Goal: Task Accomplishment & Management: Use online tool/utility

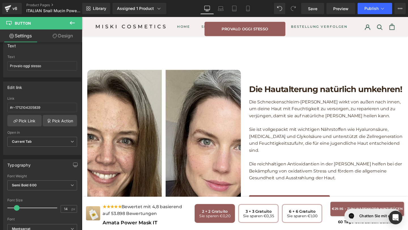
scroll to position [546, 0]
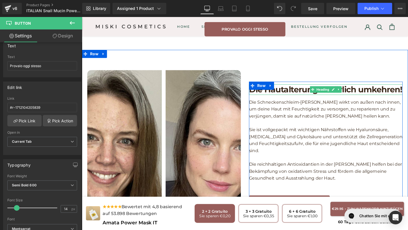
click at [281, 93] on h1 "Die Hautalterung natürlich umkehren!" at bounding box center [337, 93] width 161 height 11
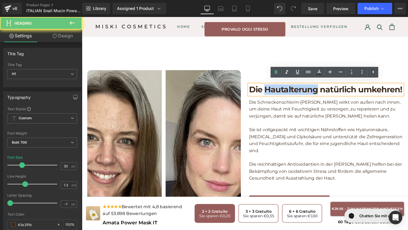
click at [281, 93] on h1 "Die Hautalterung natürlich umkehren!" at bounding box center [337, 93] width 161 height 11
click at [262, 91] on h1 "Die Hautalterung natürlich umkehren!" at bounding box center [337, 93] width 161 height 11
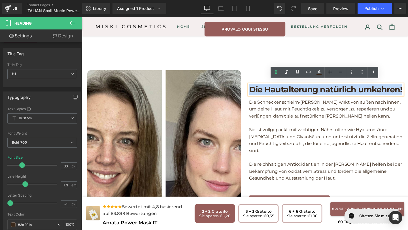
drag, startPoint x: 258, startPoint y: 92, endPoint x: 418, endPoint y: 102, distance: 160.6
click at [407, 102] on div "Die Hautalterung natürlich umkehren! Heading Die Schneckenschleim-[PERSON_NAME]…" at bounding box center [337, 154] width 161 height 132
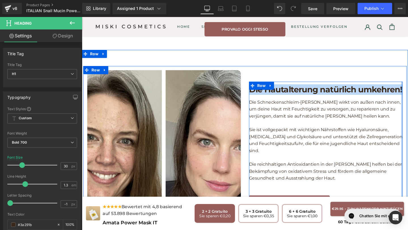
copy h1 "Die Hautalterung natürlich umkehren!"
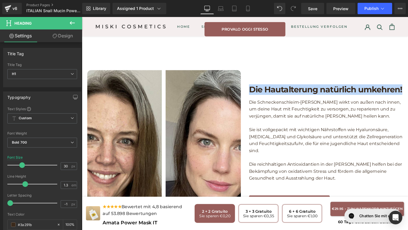
paste div
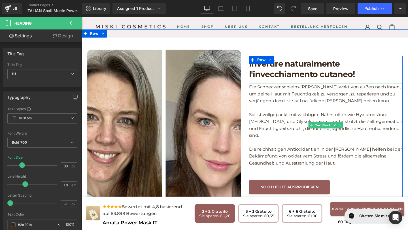
scroll to position [568, 0]
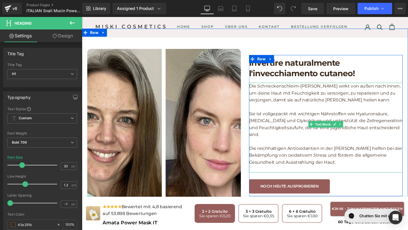
click at [349, 160] on p "Die reichhaltigen Antioxidantien in der [PERSON_NAME] helfen bei der Bekämpfung…" at bounding box center [337, 162] width 161 height 22
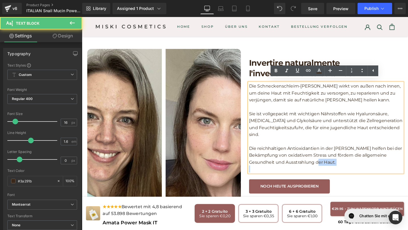
click at [349, 160] on p "Die reichhaltigen Antioxidantien in der [PERSON_NAME] helfen bei der Bekämpfung…" at bounding box center [337, 162] width 161 height 22
click at [358, 104] on p "Die Schneckenschleim-[PERSON_NAME] wirkt von außen nach innen, um deine Haut mi…" at bounding box center [337, 97] width 161 height 22
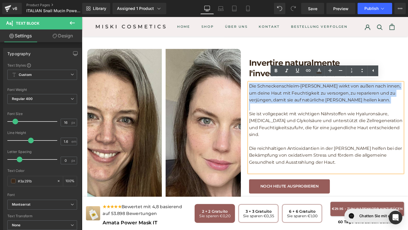
drag, startPoint x: 358, startPoint y: 104, endPoint x: 253, endPoint y: 85, distance: 106.8
click at [253, 85] on div "Invertire naturalmente l'invecchiamento cutaneo! Heading Die Schneckenschleim-[…" at bounding box center [338, 130] width 170 height 161
copy p "Die Schneckenschleim-[PERSON_NAME] wirkt von außen nach innen, um deine Haut mi…"
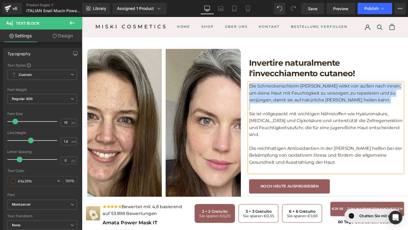
paste div
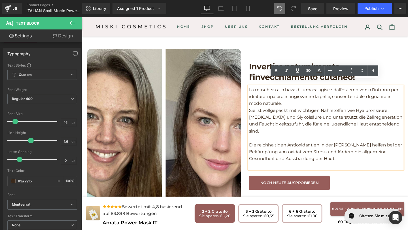
click at [306, 106] on p "La maschera alla bava di lumaca agisce dall'esterno verso l'interno per idratar…" at bounding box center [337, 101] width 161 height 22
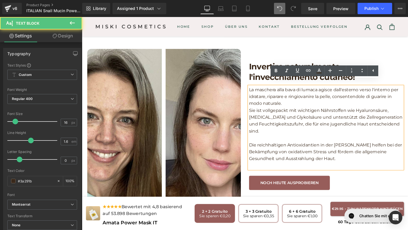
scroll to position [565, 0]
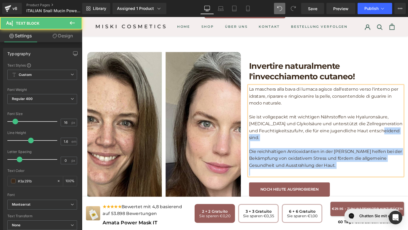
drag, startPoint x: 419, startPoint y: 135, endPoint x: 401, endPoint y: 134, distance: 18.2
click at [401, 134] on div "La maschera [PERSON_NAME] di lumaca agisce dall'esterno verso l'interno per idr…" at bounding box center [337, 136] width 161 height 94
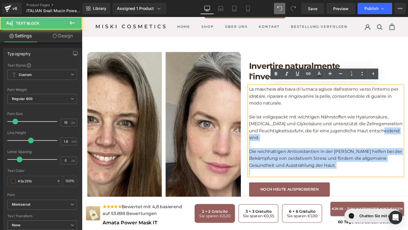
click at [401, 134] on p "Sie ist vollgepackt mit wichtigen Nährstoffen wie Hyaluronsäure, [MEDICAL_DATA]…" at bounding box center [337, 133] width 161 height 29
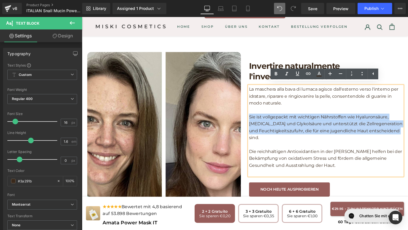
drag, startPoint x: 418, startPoint y: 134, endPoint x: 252, endPoint y: 117, distance: 167.1
click at [252, 117] on div "Image Invertire naturalmente l'invecchiamento cutaneo! Heading La maschera [PER…" at bounding box center [253, 135] width 340 height 170
copy p "Sie ist vollgepackt mit wichtigen Nährstoffen wie Hyaluronsäure, [MEDICAL_DATA]…"
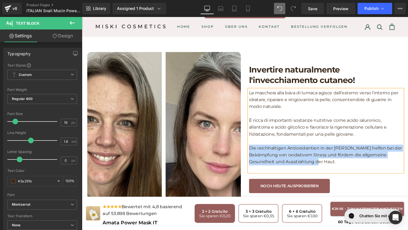
drag, startPoint x: 349, startPoint y: 164, endPoint x: 259, endPoint y: 147, distance: 92.3
click at [259, 151] on p "Die reichhaltigen Antioxidantien in der [PERSON_NAME] helfen bei der Bekämpfung…" at bounding box center [337, 162] width 161 height 22
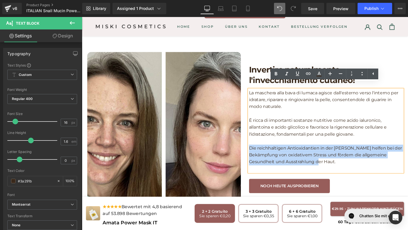
copy p "Die reichhaltigen Antioxidantien in der [PERSON_NAME] helfen bei der Bekämpfung…"
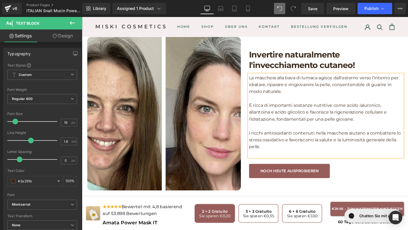
scroll to position [584, 0]
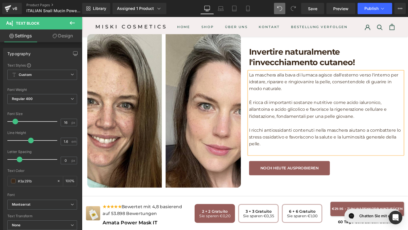
click at [264, 171] on link "Noch heute ausprobieren" at bounding box center [299, 175] width 85 height 15
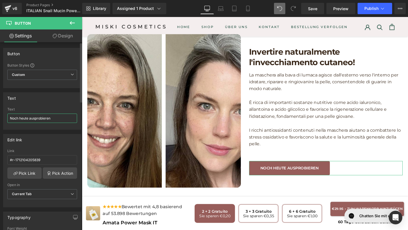
drag, startPoint x: 57, startPoint y: 119, endPoint x: 0, endPoint y: 112, distance: 57.3
click at [0, 112] on div "Text Noch heute ausprobieren Text Noch heute ausprobieren" at bounding box center [42, 109] width 85 height 42
type input "Provalo oggi stesso"
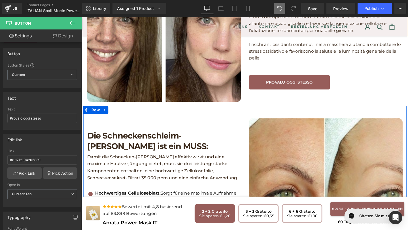
scroll to position [681, 0]
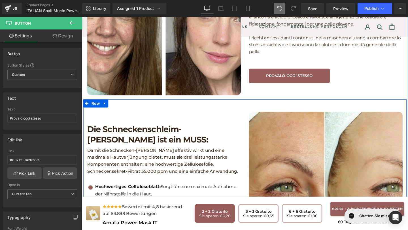
click at [109, 140] on h1 "Die Schneckenschleim-[PERSON_NAME] ist ein MUSS:" at bounding box center [167, 140] width 161 height 22
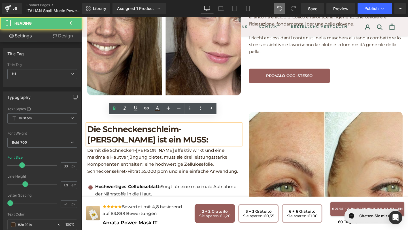
click at [128, 142] on h1 "Die Schneckenschleim-[PERSON_NAME] ist ein MUSS:" at bounding box center [167, 140] width 161 height 22
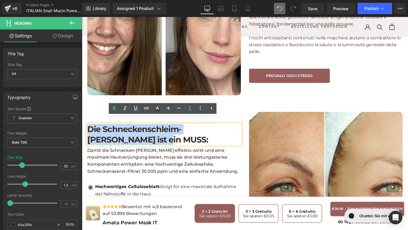
drag, startPoint x: 128, startPoint y: 142, endPoint x: 163, endPoint y: 140, distance: 35.2
copy h1 "Die Schneckenschleim-[PERSON_NAME] ist ein MUSS:"
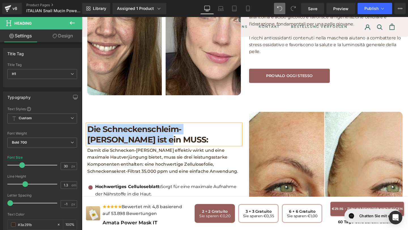
paste div
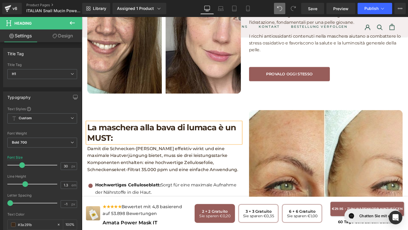
scroll to position [689, 0]
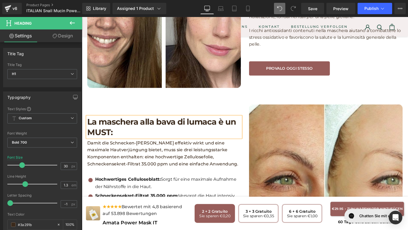
click at [218, 167] on div "Damit die Schnecken-[PERSON_NAME] effektiv wirkt und eine maximale Hautverjüngu…" at bounding box center [167, 160] width 161 height 29
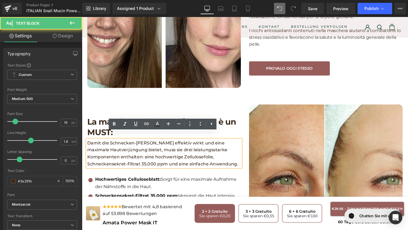
click at [247, 165] on p "Damit die Schnecken-[PERSON_NAME] effektiv wirkt und eine maximale Hautverjüngu…" at bounding box center [167, 160] width 161 height 29
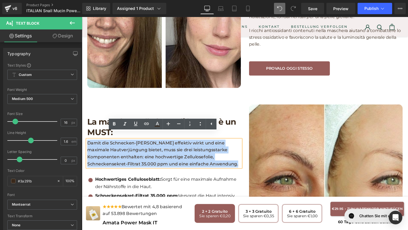
drag, startPoint x: 247, startPoint y: 165, endPoint x: 71, endPoint y: 142, distance: 177.8
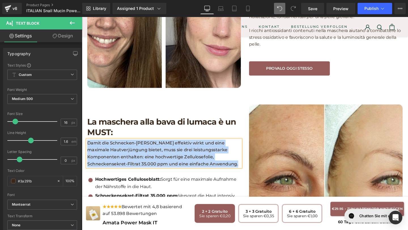
copy p "Damit die Schnecken-[PERSON_NAME] effektiv wirkt und eine maximale Hautverjüngu…"
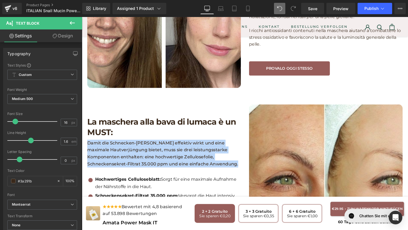
paste div
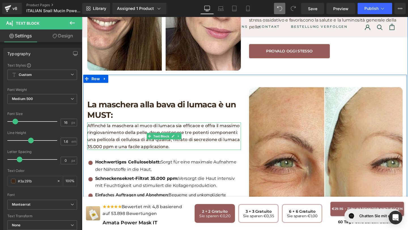
scroll to position [717, 0]
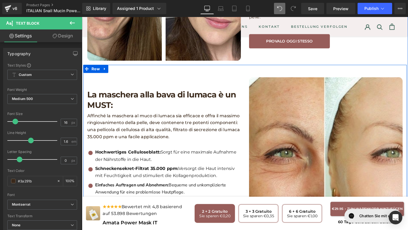
click at [155, 158] on div "Hochwertiges Celluloseblatt: Sorgt für eine maximale Aufnahme der Nährstoffe in…" at bounding box center [171, 162] width 155 height 15
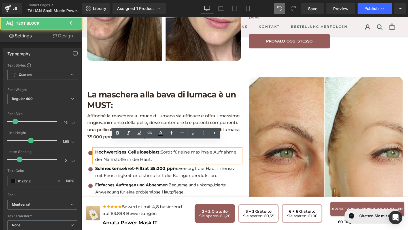
click at [155, 160] on p "Hochwertiges Celluloseblatt: Sorgt für eine maximale Aufnahme der Nährstoffe in…" at bounding box center [172, 162] width 153 height 15
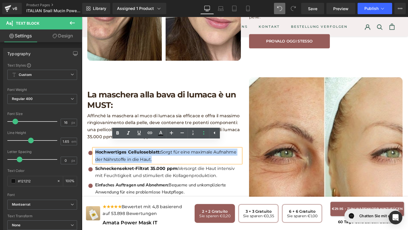
drag, startPoint x: 155, startPoint y: 160, endPoint x: 86, endPoint y: 143, distance: 70.7
click at [87, 143] on div "La maschera [PERSON_NAME] di lumaca è un MUST: Heading Affinché la maschera al …" at bounding box center [168, 160] width 170 height 161
copy p "Hochwertiges Celluloseblatt: Sorgt für eine maximale Aufnahme der Nährstoffe in…"
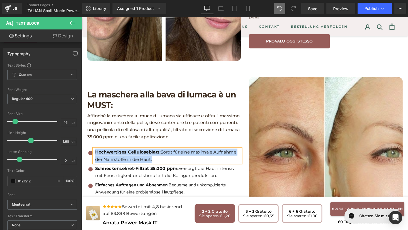
paste div
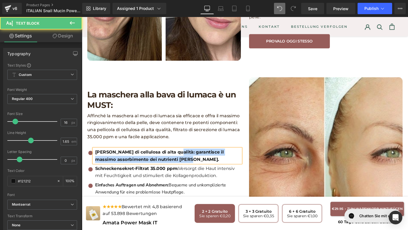
drag, startPoint x: 174, startPoint y: 153, endPoint x: 189, endPoint y: 158, distance: 15.1
click at [189, 158] on p "[PERSON_NAME] di cellulosa di alta qualità: garantisce il massimo assorbimento …" at bounding box center [172, 162] width 153 height 15
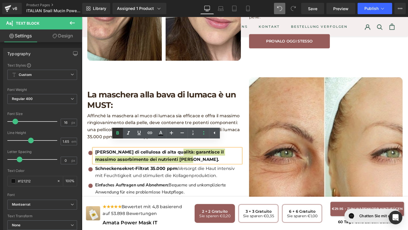
click at [115, 131] on icon at bounding box center [117, 133] width 7 height 7
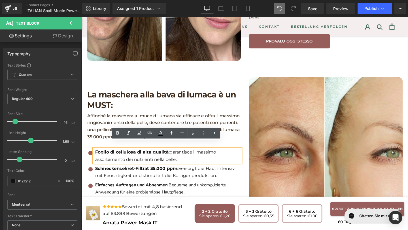
scroll to position [738, 0]
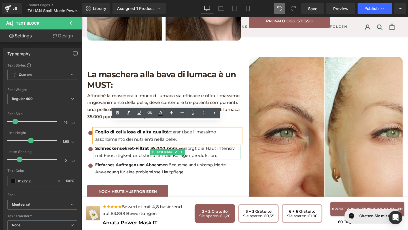
click at [207, 156] on p "Schneckensekret-Filtrat 35.000 ppm: Versorgt die Haut intensiv mit Feuchtigkeit…" at bounding box center [172, 158] width 153 height 15
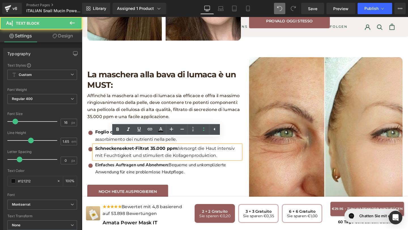
click at [226, 156] on p "Schneckensekret-Filtrat 35.000 ppm: Versorgt die Haut intensiv mit Feuchtigkeit…" at bounding box center [172, 158] width 153 height 15
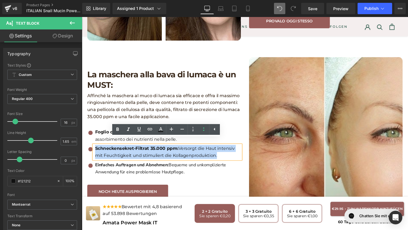
drag, startPoint x: 226, startPoint y: 156, endPoint x: 85, endPoint y: 149, distance: 141.7
click at [85, 149] on div "La maschera [PERSON_NAME] di lumaca è un MUST: Heading Affinché la maschera al …" at bounding box center [168, 139] width 170 height 161
copy p "Schneckensekret-Filtrat 35.000 ppm: Versorgt die Haut intensiv mit Feuchtigkeit…"
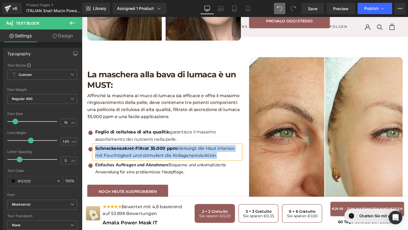
paste div
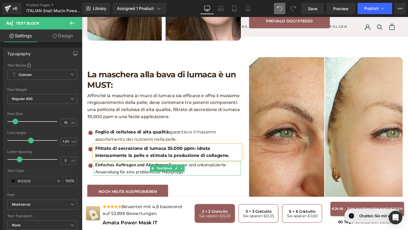
click at [140, 169] on strong "Einfaches Auftragen und Abnehmen:" at bounding box center [134, 172] width 77 height 6
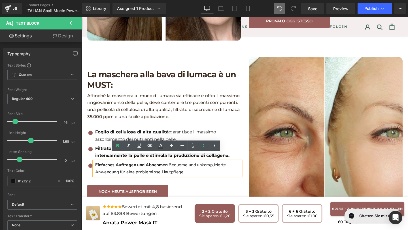
click at [182, 185] on div "La maschera [PERSON_NAME] di lumaca è un MUST: Heading Affinché la maschera al …" at bounding box center [168, 139] width 170 height 161
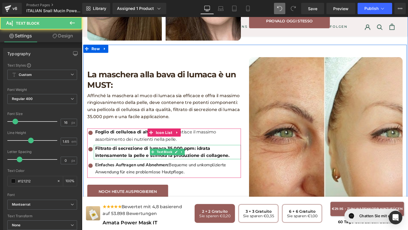
click at [204, 152] on b "Filtrato di secrezione di lumaca 35.000 ppm: idrata intensamente la pelle e sti…" at bounding box center [166, 158] width 141 height 13
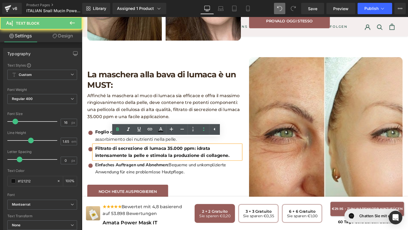
click at [201, 152] on b "Filtrato di secrezione di lumaca 35.000 ppm: idrata intensamente la pelle e sti…" at bounding box center [166, 158] width 141 height 13
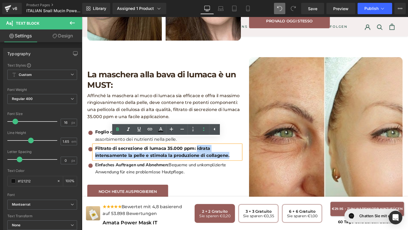
drag, startPoint x: 201, startPoint y: 149, endPoint x: 235, endPoint y: 156, distance: 35.0
click at [236, 156] on p "Filtrato di secrezione di lumaca 35.000 ppm: idrata intensamente la pelle e sti…" at bounding box center [172, 158] width 153 height 15
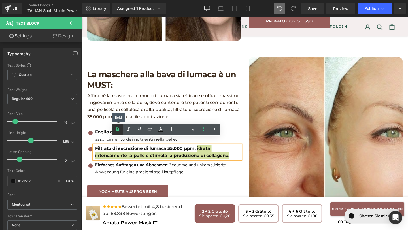
click at [115, 128] on icon at bounding box center [117, 129] width 7 height 7
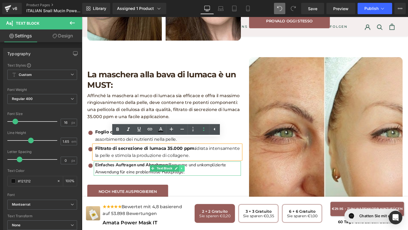
click at [188, 173] on link at bounding box center [187, 176] width 6 height 7
click at [198, 173] on p "Einfaches Auftragen und Abnehmen: Bequeme und unkomplizierte Anwendung für eine…" at bounding box center [172, 176] width 153 height 15
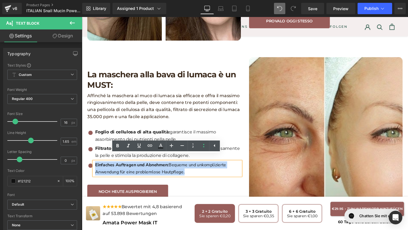
drag, startPoint x: 199, startPoint y: 173, endPoint x: 96, endPoint y: 166, distance: 102.7
click at [96, 169] on p "Einfaches Auftragen und Abnehmen: Bequeme und unkomplizierte Anwendung für eine…" at bounding box center [172, 176] width 153 height 15
copy p "Einfaches Auftragen und Abnehmen: Bequeme und unkomplizierte Anwendung für eine…"
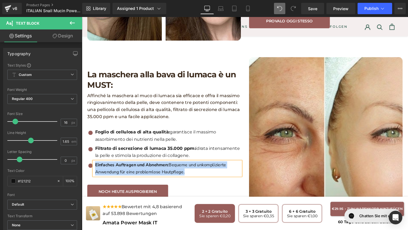
paste div
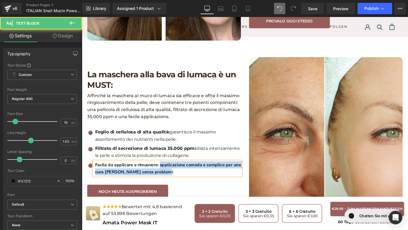
drag, startPoint x: 163, startPoint y: 166, endPoint x: 169, endPoint y: 178, distance: 12.9
click at [169, 178] on div "Facile da applicare e rimuovere: applicazione comoda e semplice per una cura [P…" at bounding box center [171, 176] width 155 height 15
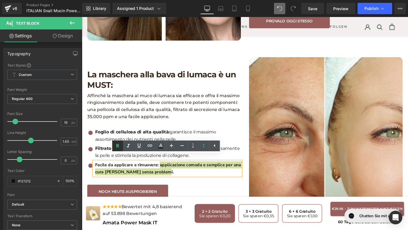
click at [119, 146] on icon at bounding box center [117, 145] width 7 height 7
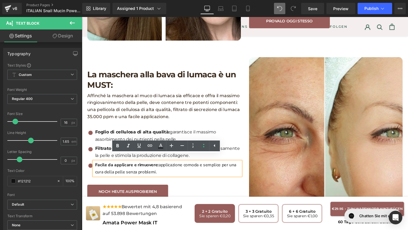
click at [181, 172] on p "Facile da applicare e rimuovere: applicazione comoda e semplice per una cura [P…" at bounding box center [172, 176] width 153 height 15
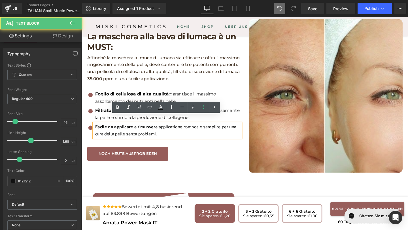
scroll to position [780, 0]
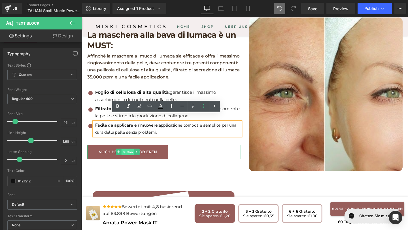
click at [133, 156] on span "Button" at bounding box center [129, 159] width 13 height 7
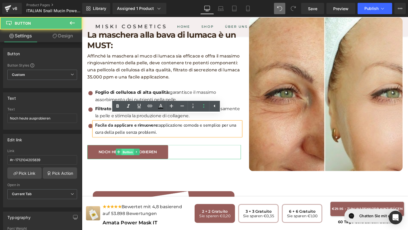
click at [133, 156] on span "Button" at bounding box center [129, 159] width 13 height 7
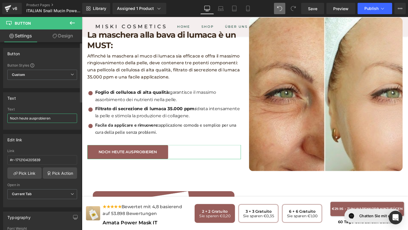
drag, startPoint x: 55, startPoint y: 118, endPoint x: 0, endPoint y: 110, distance: 55.9
click at [0, 110] on div "Text Noch heute ausprobieren Text Noch heute ausprobieren" at bounding box center [42, 109] width 85 height 42
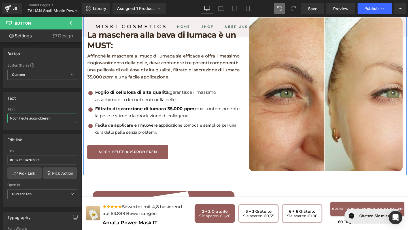
paste input "Provalo oggi stesso"
type input "Provalo oggi stesso"
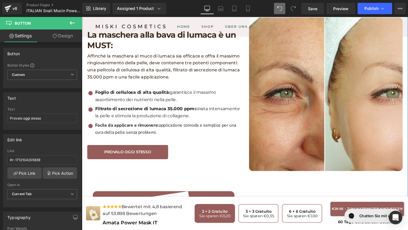
click at [141, 178] on div "Image Invertire naturalmente l'invecchiamento cutaneo! Heading La maschera [PER…" at bounding box center [253, 93] width 343 height 535
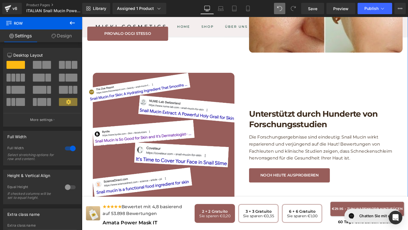
scroll to position [915, 0]
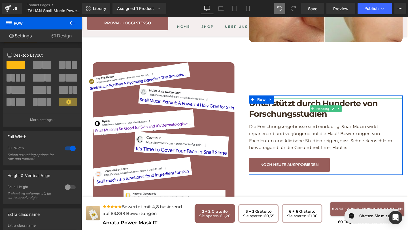
click at [354, 112] on h1 "Unterstützt durch Hunderte von Forschungsstudien" at bounding box center [337, 113] width 161 height 22
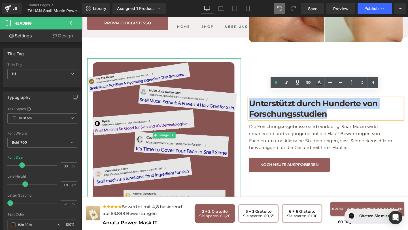
drag, startPoint x: 347, startPoint y: 113, endPoint x: 234, endPoint y: 93, distance: 115.3
click at [234, 93] on div "Image Unterstützt durch Hunderte von Forschungsstudien Heading Die Forschungser…" at bounding box center [253, 141] width 340 height 170
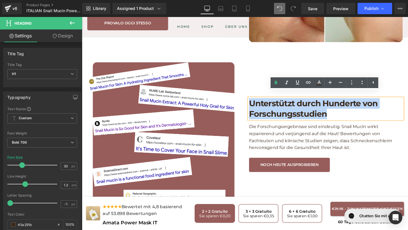
copy h1 "Unterstützt durch Hunderte von Forschungsstudien"
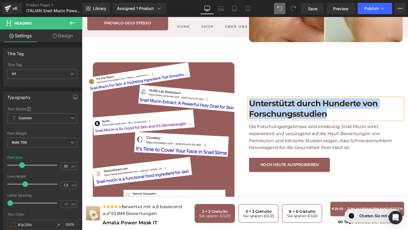
paste div
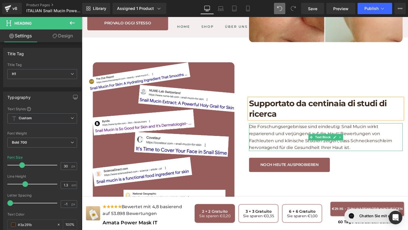
click at [373, 146] on p "Die Forschungsergebnisse sind eindeutig: Snail Mucin wirkt reparierend und verj…" at bounding box center [337, 143] width 161 height 29
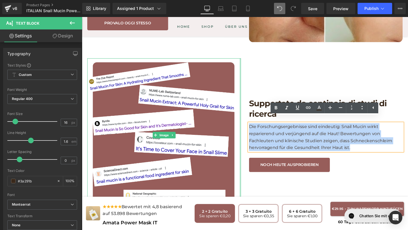
drag, startPoint x: 370, startPoint y: 147, endPoint x: 247, endPoint y: 114, distance: 126.9
click at [248, 114] on div "Image Supportato da centinaia di studi di ricerca Heading Die Forschungsergebni…" at bounding box center [253, 141] width 340 height 170
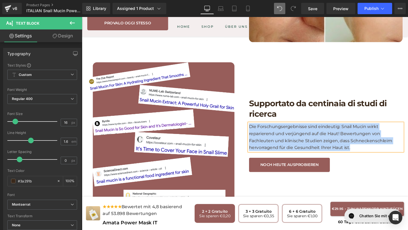
paste div
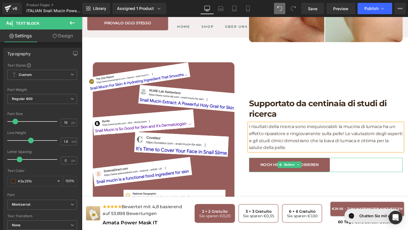
click at [266, 168] on link "Noch heute ausprobieren" at bounding box center [299, 172] width 85 height 15
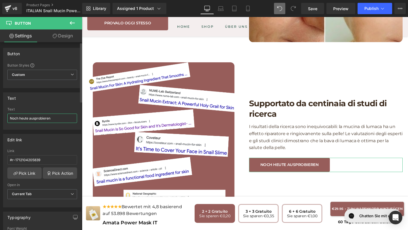
drag, startPoint x: 55, startPoint y: 119, endPoint x: 11, endPoint y: 118, distance: 43.6
click at [11, 118] on input "Noch heute ausprobieren" at bounding box center [42, 118] width 70 height 9
drag, startPoint x: 52, startPoint y: 118, endPoint x: 5, endPoint y: 119, distance: 46.7
click at [5, 119] on div "Noch heute ausprobieren Text Noch heute ausprobieren" at bounding box center [42, 118] width 78 height 22
paste input "Provalo oggi stesso"
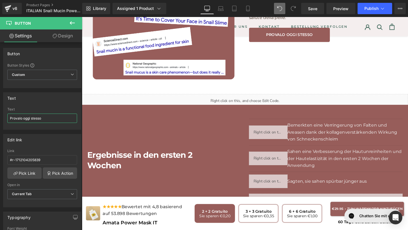
scroll to position [1052, 0]
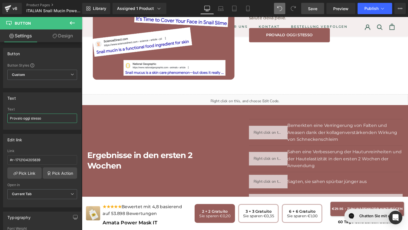
type input "Provalo oggi stesso"
click at [312, 7] on span "Save" at bounding box center [312, 9] width 9 height 6
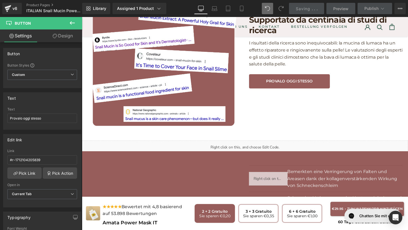
scroll to position [1003, 0]
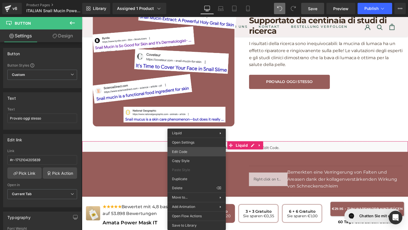
click at [193, 0] on div "Button You are previewing how the will restyle your page. You can not edit Elem…" at bounding box center [204, 0] width 408 height 0
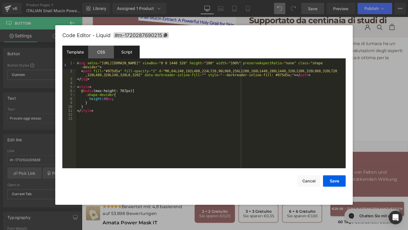
click at [122, 51] on div "Script" at bounding box center [127, 52] width 26 height 13
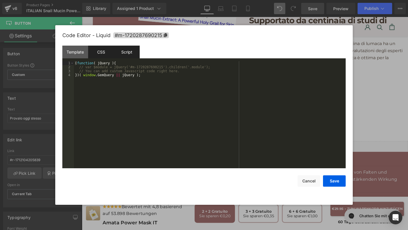
click at [103, 48] on div "CSS" at bounding box center [101, 52] width 26 height 13
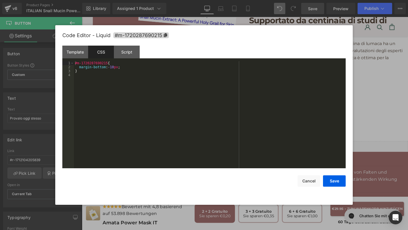
click at [323, 175] on div "Save Cancel" at bounding box center [203, 177] width 283 height 18
click at [324, 178] on button "Save" at bounding box center [334, 180] width 23 height 11
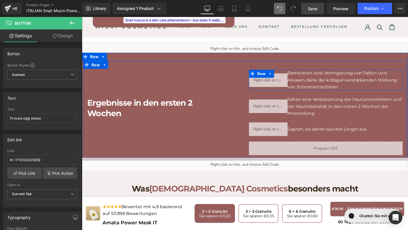
scroll to position [1113, 0]
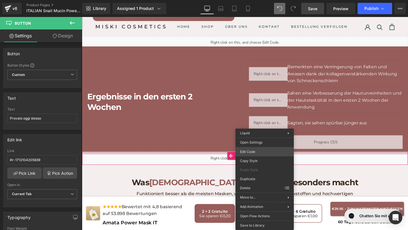
click at [262, 0] on div "Button You are previewing how the will restyle your page. You can not edit Elem…" at bounding box center [204, 0] width 408 height 0
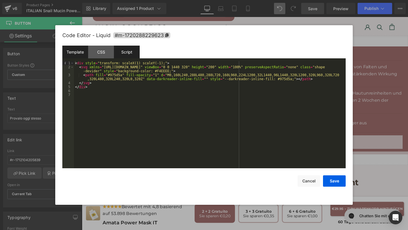
click at [125, 46] on div "Script" at bounding box center [127, 52] width 26 height 13
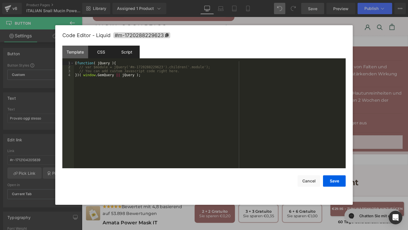
click at [106, 50] on div "CSS" at bounding box center [101, 52] width 26 height 13
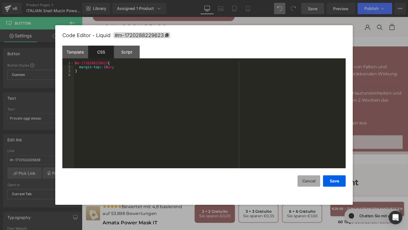
click at [309, 176] on button "Cancel" at bounding box center [308, 180] width 23 height 11
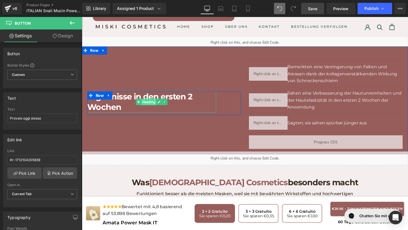
click at [144, 103] on span "Heading" at bounding box center [152, 106] width 16 height 7
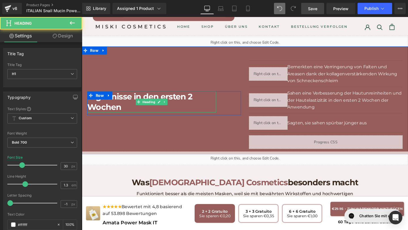
click at [129, 106] on h1 "Ergebnisse in den ersten 2 Wochen" at bounding box center [154, 106] width 135 height 22
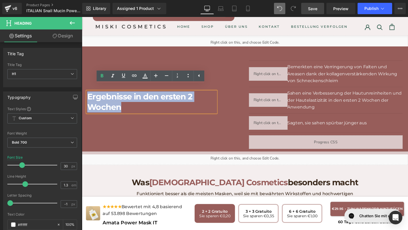
drag, startPoint x: 129, startPoint y: 106, endPoint x: 88, endPoint y: 91, distance: 43.2
click at [88, 95] on h1 "Ergebnisse in den ersten 2 Wochen" at bounding box center [154, 106] width 135 height 22
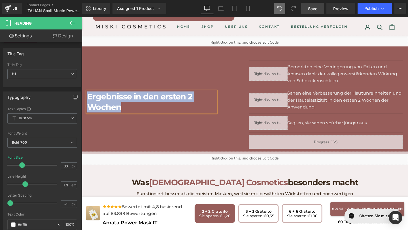
paste div
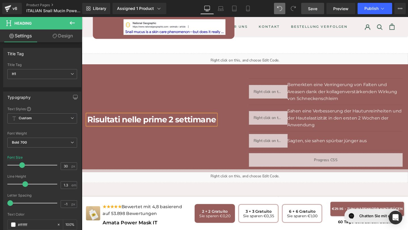
scroll to position [1094, 0]
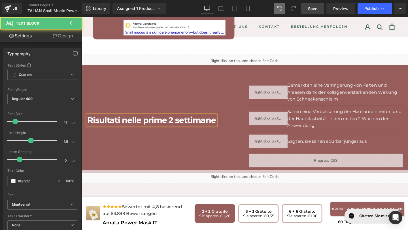
click at [355, 96] on p "Bemerkten eine Verringerung von Falten und Areasen dank der kollagenverstärkend…" at bounding box center [358, 96] width 121 height 22
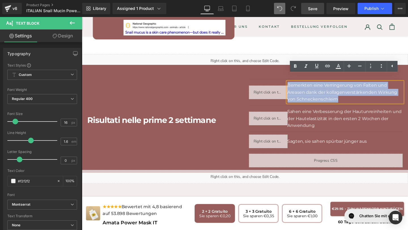
drag, startPoint x: 355, startPoint y: 96, endPoint x: 279, endPoint y: 73, distance: 79.5
click at [279, 79] on div "Separator Liquid Bemerkten eine Verringerung von Falten und Areasen dank der ko…" at bounding box center [338, 127] width 170 height 96
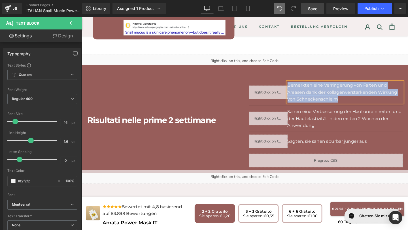
paste div
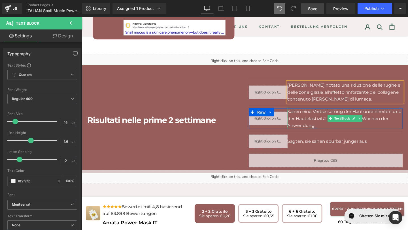
click at [333, 124] on p "Sahen eine Verbesserung der Hautunreinheiten und der Hautelastizität in den ers…" at bounding box center [358, 124] width 121 height 22
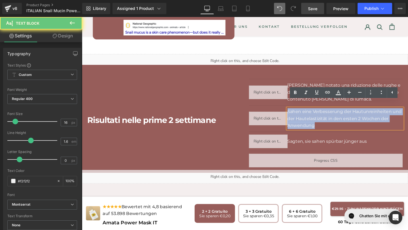
drag, startPoint x: 333, startPoint y: 124, endPoint x: 282, endPoint y: 105, distance: 53.8
click at [282, 105] on div "Separator Liquid Hanno notato una riduzione delle rughe e delle zone grazie all…" at bounding box center [338, 127] width 170 height 96
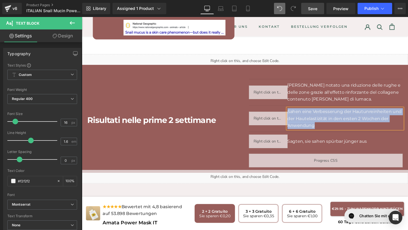
paste div
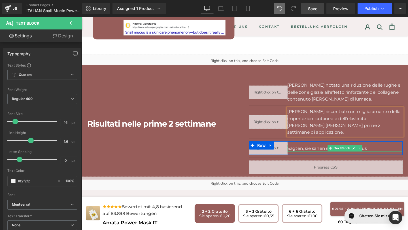
click at [396, 151] on p "Sagten, sie sahen spürbar jünger aus" at bounding box center [358, 154] width 121 height 7
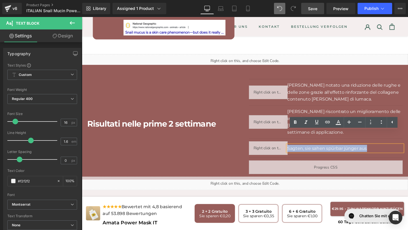
drag, startPoint x: 396, startPoint y: 141, endPoint x: 254, endPoint y: 129, distance: 142.3
click at [254, 129] on div "Separator Liquid Hanno notato una riduzione delle rughe e delle zone grazie all…" at bounding box center [338, 130] width 170 height 103
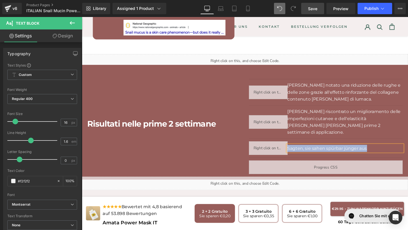
paste div
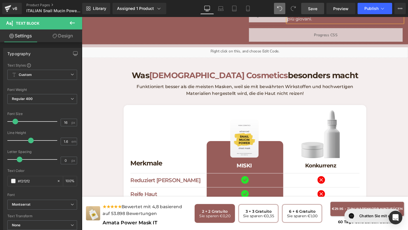
scroll to position [1240, 0]
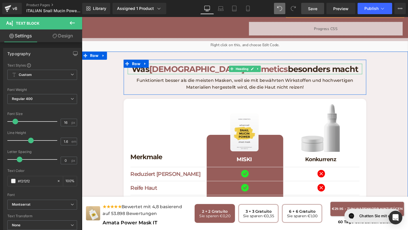
click at [339, 66] on h1 "Was [DEMOGRAPHIC_DATA] Cosmetics besonders macht" at bounding box center [253, 71] width 246 height 11
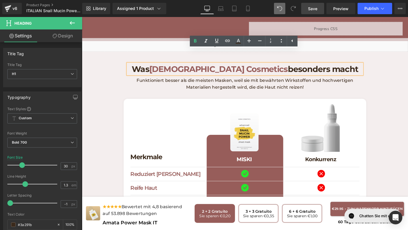
drag, startPoint x: 339, startPoint y: 57, endPoint x: 175, endPoint y: 54, distance: 163.4
click at [175, 66] on h1 "Was [DEMOGRAPHIC_DATA] Cosmetics besonders macht" at bounding box center [253, 71] width 246 height 11
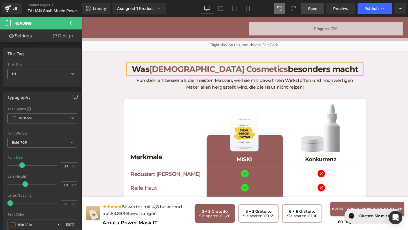
paste div
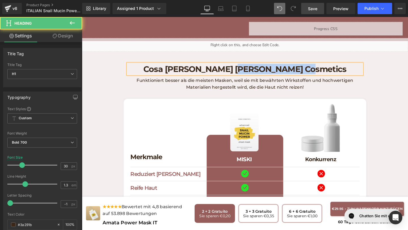
drag, startPoint x: 263, startPoint y: 56, endPoint x: 341, endPoint y: 59, distance: 78.8
click at [341, 66] on h1 "Cosa [PERSON_NAME] [PERSON_NAME] Cosmetics" at bounding box center [253, 71] width 246 height 11
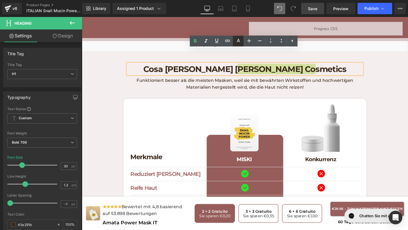
click at [236, 39] on icon at bounding box center [238, 41] width 7 height 7
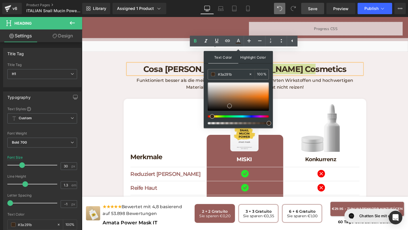
click at [251, 60] on span "Highlight Color" at bounding box center [253, 57] width 30 height 12
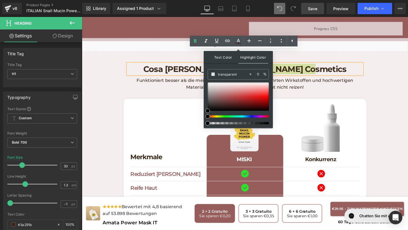
click at [226, 59] on span "Text Color" at bounding box center [223, 57] width 30 height 12
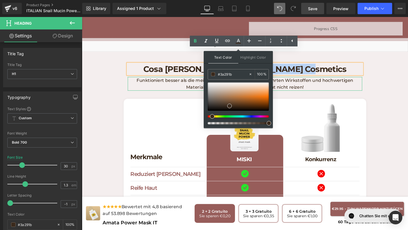
click at [166, 80] on p "Funktioniert besser als die meisten Masken, weil sie mit bewährten Wirkstoffen …" at bounding box center [253, 87] width 246 height 14
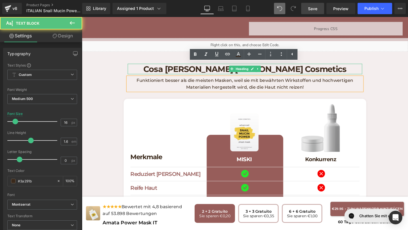
click at [156, 66] on h1 "Cosa [PERSON_NAME] [PERSON_NAME] Cosmetics" at bounding box center [253, 71] width 246 height 11
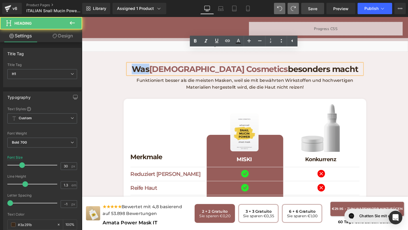
drag, startPoint x: 190, startPoint y: 57, endPoint x: 173, endPoint y: 55, distance: 17.5
click at [173, 66] on h1 "Was [DEMOGRAPHIC_DATA] Cosmetics besonders macht" at bounding box center [253, 71] width 246 height 11
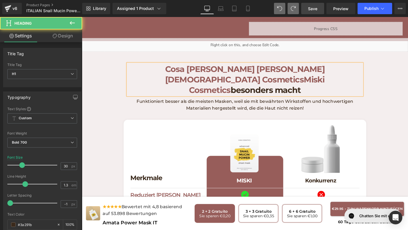
click at [293, 66] on span "Cosa [PERSON_NAME] [PERSON_NAME][DEMOGRAPHIC_DATA] CosmeticsMiski Cosmetics" at bounding box center [253, 82] width 168 height 33
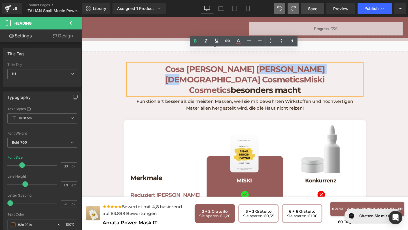
drag, startPoint x: 297, startPoint y: 58, endPoint x: 232, endPoint y: 59, distance: 65.7
click at [232, 66] on span "Cosa [PERSON_NAME] [PERSON_NAME][DEMOGRAPHIC_DATA] CosmeticsMiski Cosmetics" at bounding box center [253, 82] width 168 height 33
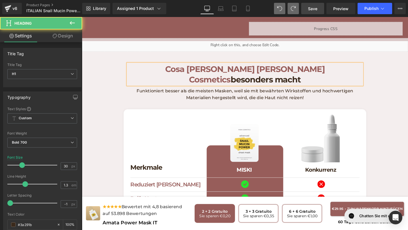
drag, startPoint x: 294, startPoint y: 56, endPoint x: 370, endPoint y: 56, distance: 75.6
click at [370, 66] on h1 "Cosa [PERSON_NAME] [PERSON_NAME] Cosmetics besonders macht" at bounding box center [253, 77] width 246 height 22
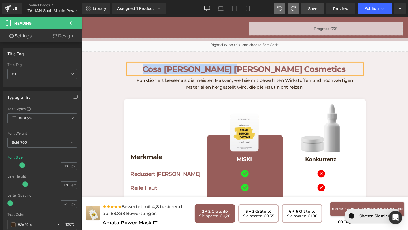
drag, startPoint x: 262, startPoint y: 55, endPoint x: 178, endPoint y: 57, distance: 83.8
click at [177, 66] on span "Cosa [PERSON_NAME] [PERSON_NAME] Cosmetics" at bounding box center [252, 71] width 213 height 10
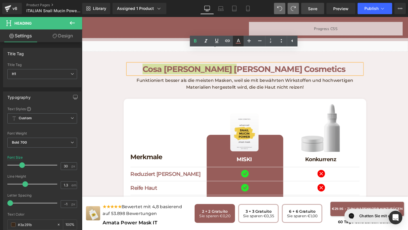
click at [234, 38] on link at bounding box center [238, 41] width 11 height 11
type input "#975d5a"
type input "100"
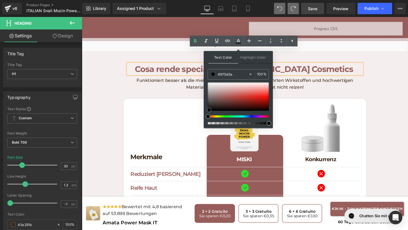
type input "#070707"
click at [209, 110] on div at bounding box center [238, 96] width 61 height 28
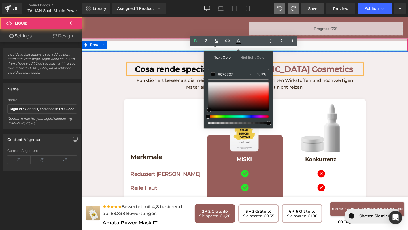
click at [322, 52] on div at bounding box center [253, 52] width 342 height 1
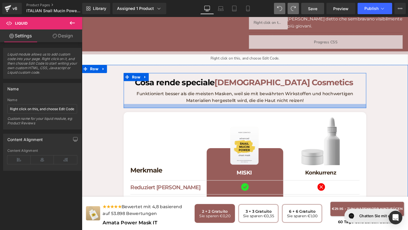
scroll to position [1224, 0]
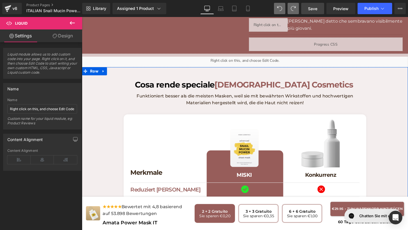
click at [331, 70] on div "Cosa [PERSON_NAME] [PERSON_NAME] Cosmetics Heading Funktioniert besser als die …" at bounding box center [253, 219] width 343 height 299
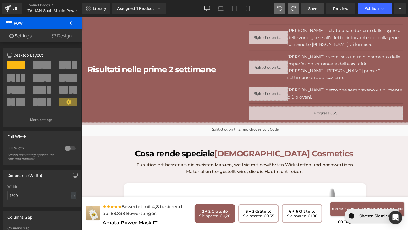
scroll to position [1158, 0]
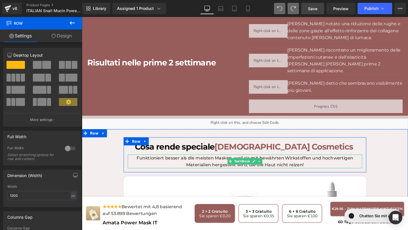
click at [319, 162] on p "Funktioniert besser als die meisten Masken, weil sie mit bewährten Wirkstoffen …" at bounding box center [253, 169] width 246 height 14
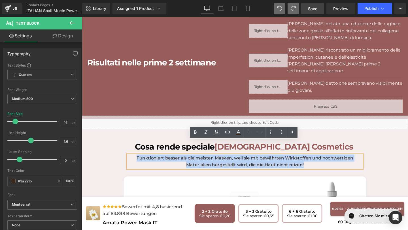
drag, startPoint x: 319, startPoint y: 158, endPoint x: 106, endPoint y: 139, distance: 214.1
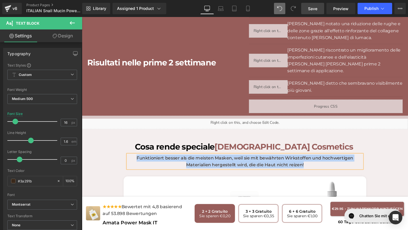
paste div
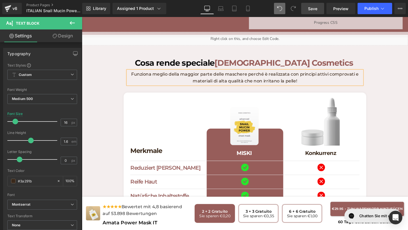
scroll to position [1259, 0]
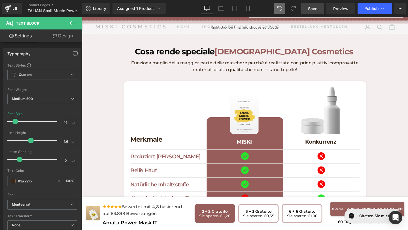
click at [307, 9] on link "Save" at bounding box center [312, 8] width 23 height 11
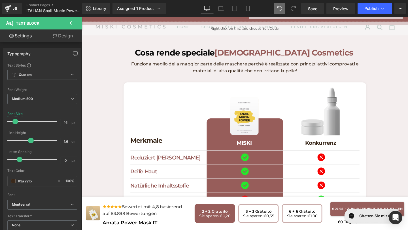
scroll to position [1242, 0]
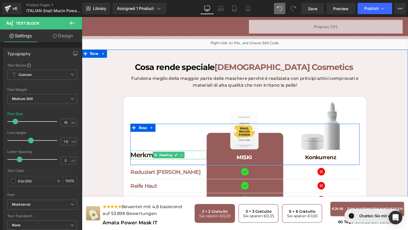
click at [151, 157] on h1 "Merkmale" at bounding box center [173, 161] width 80 height 9
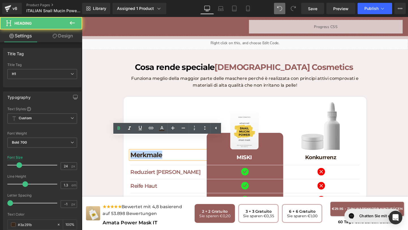
click at [151, 157] on h1 "Merkmale" at bounding box center [173, 161] width 80 height 9
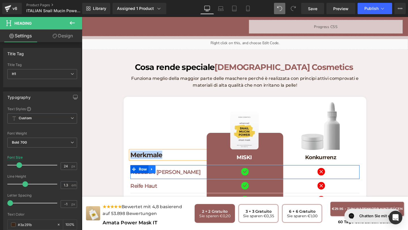
paste div
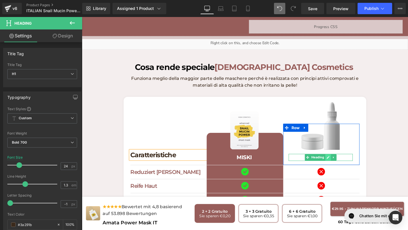
click at [341, 163] on icon at bounding box center [340, 164] width 3 height 3
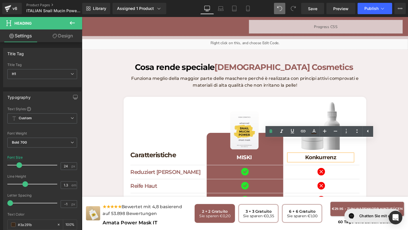
click at [341, 161] on h1 "Konkurrenz" at bounding box center [332, 164] width 67 height 7
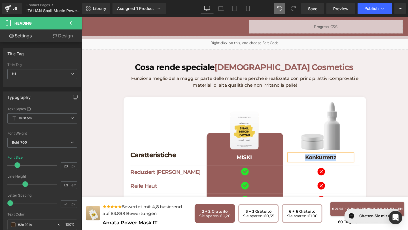
paste div
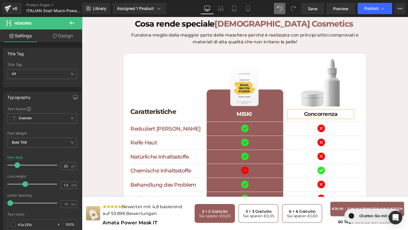
scroll to position [1299, 0]
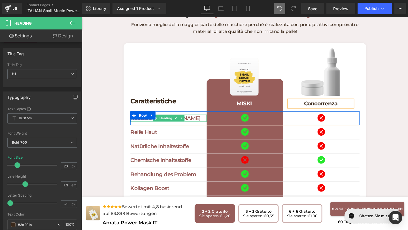
click at [145, 119] on h1 "Reduziert [PERSON_NAME]" at bounding box center [173, 122] width 80 height 7
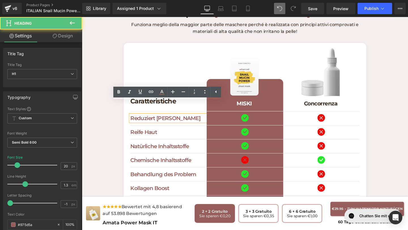
click at [174, 119] on h1 "Reduziert [PERSON_NAME]" at bounding box center [173, 122] width 80 height 7
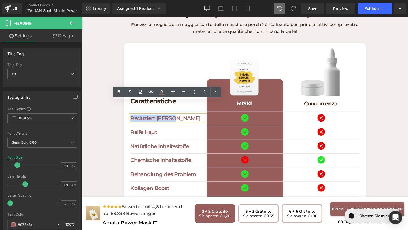
drag, startPoint x: 181, startPoint y: 111, endPoint x: 135, endPoint y: 108, distance: 45.7
click at [135, 116] on div "Reduziert Falten Heading Icon Row Icon Row Row" at bounding box center [253, 123] width 241 height 15
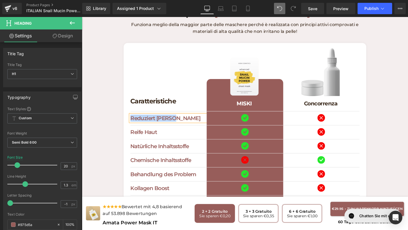
paste div
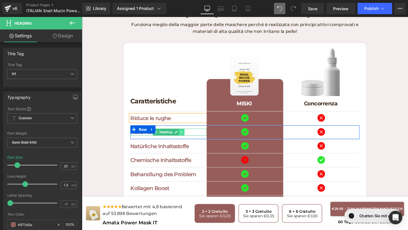
click at [185, 136] on icon at bounding box center [186, 137] width 3 height 3
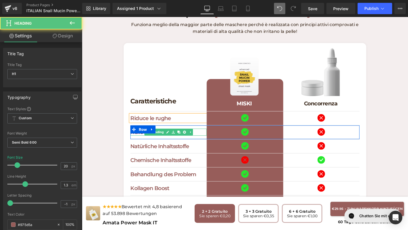
click at [198, 134] on h1 "Reife Haut" at bounding box center [173, 137] width 80 height 7
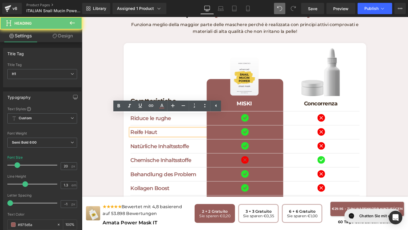
click at [190, 134] on h1 "Reife Haut" at bounding box center [173, 137] width 80 height 7
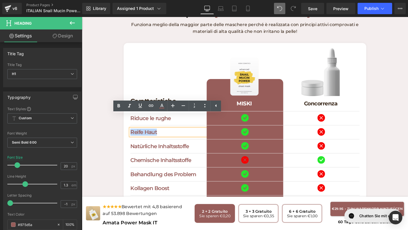
drag, startPoint x: 168, startPoint y: 124, endPoint x: 101, endPoint y: 119, distance: 67.1
click at [101, 119] on div "Cosa [PERSON_NAME] [PERSON_NAME] Cosmetics Heading Funziona [PERSON_NAME] maggi…" at bounding box center [253, 141] width 343 height 276
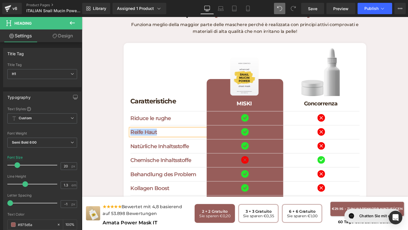
paste div
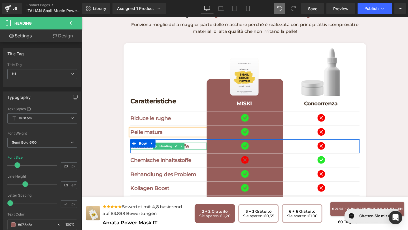
click at [201, 149] on h1 "Natürliche Inhaltsstoffe" at bounding box center [173, 152] width 80 height 7
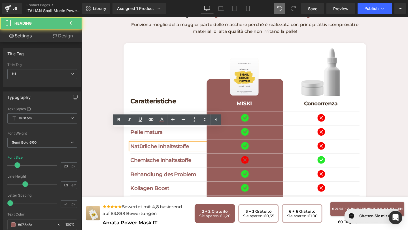
click at [201, 149] on h1 "Natürliche Inhaltsstoffe" at bounding box center [173, 152] width 80 height 7
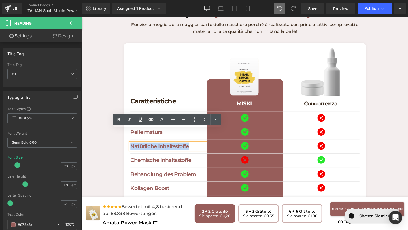
drag, startPoint x: 201, startPoint y: 139, endPoint x: 124, endPoint y: 141, distance: 76.8
click at [124, 141] on div "Cosa [PERSON_NAME] [PERSON_NAME] Cosmetics Heading Funziona [PERSON_NAME] maggi…" at bounding box center [253, 141] width 343 height 276
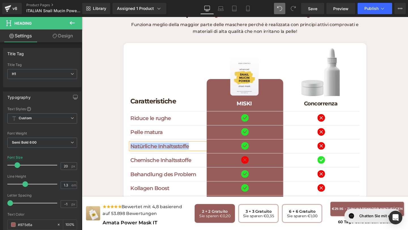
paste div
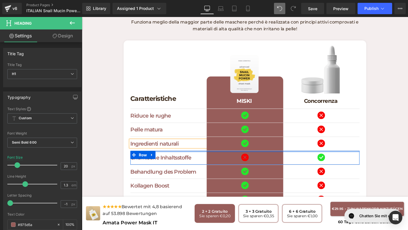
scroll to position [1304, 0]
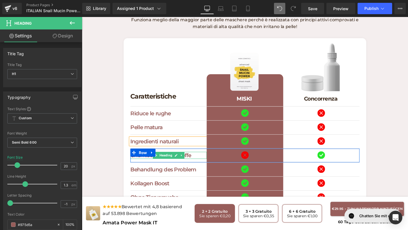
click at [197, 159] on h1 "Chemische Inhaltsstoffe" at bounding box center [173, 162] width 80 height 7
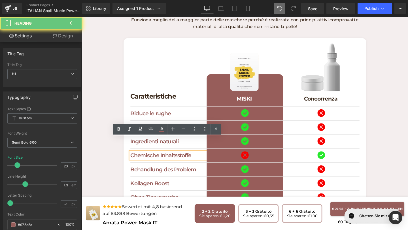
click at [197, 159] on h1 "Chemische Inhaltsstoffe" at bounding box center [173, 162] width 80 height 7
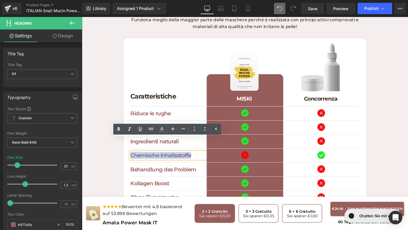
drag, startPoint x: 197, startPoint y: 147, endPoint x: 135, endPoint y: 147, distance: 62.0
click at [135, 155] on div "Chemische Inhaltsstoffe Heading Icon Row Icon Row Row" at bounding box center [253, 162] width 241 height 15
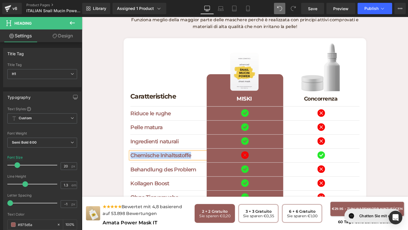
paste div
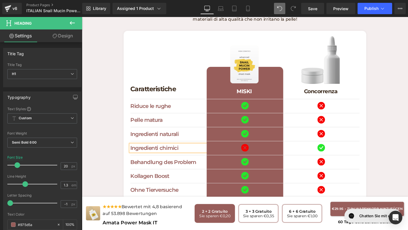
scroll to position [1314, 0]
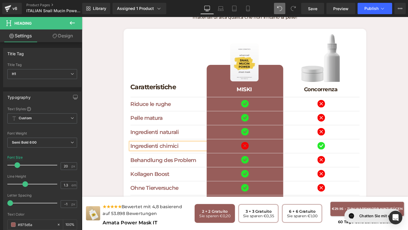
click at [202, 164] on h1 "Behandlung des Problem" at bounding box center [173, 167] width 80 height 7
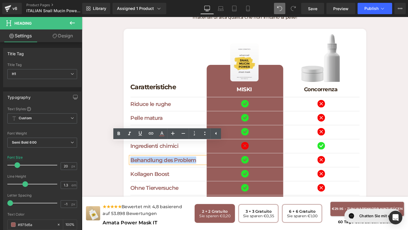
drag, startPoint x: 206, startPoint y: 153, endPoint x: 127, endPoint y: 149, distance: 79.1
click at [127, 149] on div "Caratteristiche Heading Separator Image MISKI Heading Row Image Concorrenza Hea…" at bounding box center [253, 146] width 255 height 235
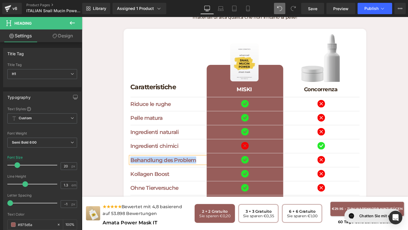
paste div
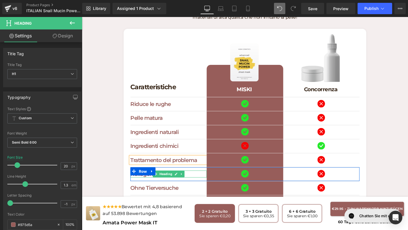
click at [194, 178] on h1 "Kollagen Boost" at bounding box center [173, 181] width 80 height 7
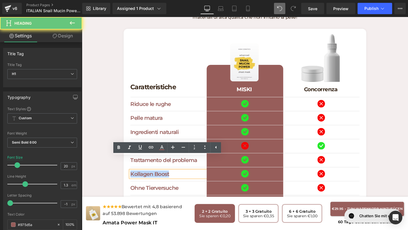
drag, startPoint x: 194, startPoint y: 166, endPoint x: 121, endPoint y: 164, distance: 73.4
click at [121, 164] on div "Cosa [PERSON_NAME] [PERSON_NAME] Cosmetics Heading Funziona [PERSON_NAME] maggi…" at bounding box center [253, 126] width 343 height 276
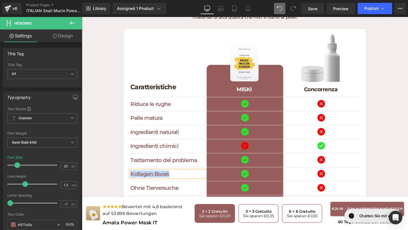
paste div
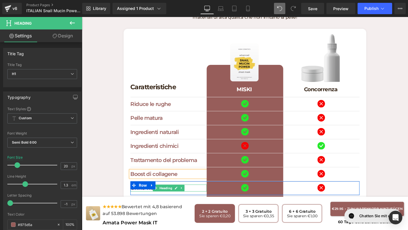
click at [194, 193] on h1 "Ohne Tierversuche" at bounding box center [173, 196] width 80 height 7
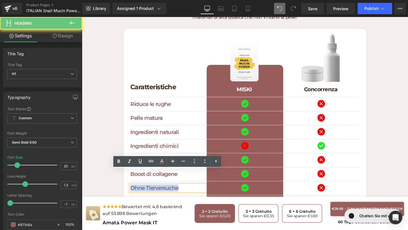
drag, startPoint x: 194, startPoint y: 184, endPoint x: 121, endPoint y: 179, distance: 72.6
click at [122, 179] on div "Cosa [PERSON_NAME] [PERSON_NAME] Cosmetics Heading Funziona [PERSON_NAME] maggi…" at bounding box center [253, 126] width 343 height 276
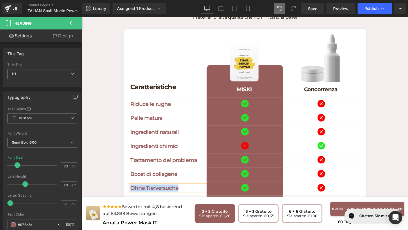
paste div
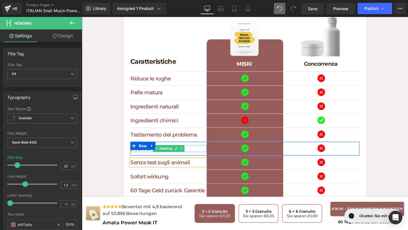
scroll to position [1345, 0]
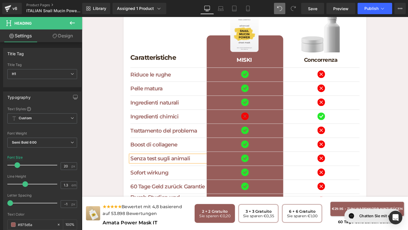
click at [179, 177] on div "Sofort wirkung Heading" at bounding box center [173, 180] width 80 height 7
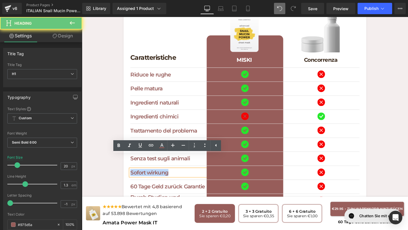
drag, startPoint x: 179, startPoint y: 166, endPoint x: 121, endPoint y: 167, distance: 57.5
click at [122, 167] on div "Cosa [PERSON_NAME] [PERSON_NAME] Cosmetics Heading Funziona [PERSON_NAME] maggi…" at bounding box center [253, 95] width 343 height 276
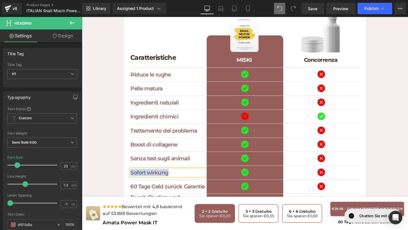
paste div
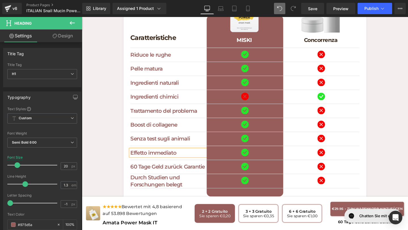
scroll to position [1368, 0]
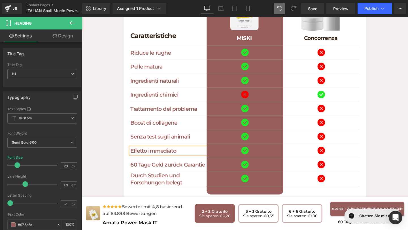
click at [205, 168] on h1 "60 Tage Geld zurück Garantie" at bounding box center [173, 171] width 80 height 7
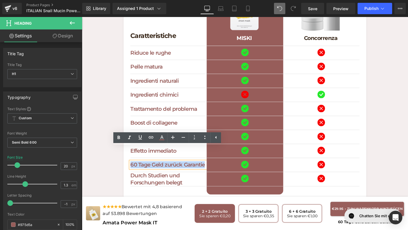
drag, startPoint x: 210, startPoint y: 158, endPoint x: 104, endPoint y: 152, distance: 106.4
click at [104, 152] on div "Cosa [PERSON_NAME] [PERSON_NAME] Cosmetics Heading Funziona [PERSON_NAME] maggi…" at bounding box center [253, 72] width 343 height 276
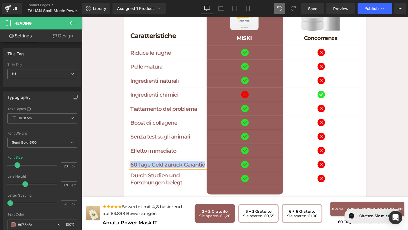
paste div
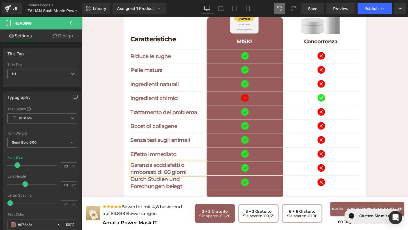
click at [187, 184] on div "Durch Studien und Forschungen belegt Heading" at bounding box center [173, 191] width 80 height 15
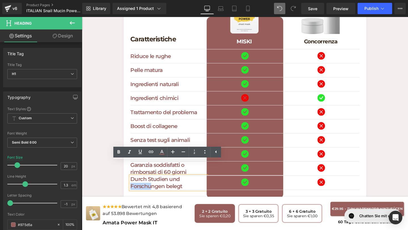
drag, startPoint x: 187, startPoint y: 176, endPoint x: 156, endPoint y: 180, distance: 31.1
click at [156, 184] on h1 "Durch Studien und Forschungen belegt" at bounding box center [173, 191] width 80 height 15
click at [191, 184] on h1 "Durch Studien und Forschungen belegt" at bounding box center [173, 191] width 80 height 15
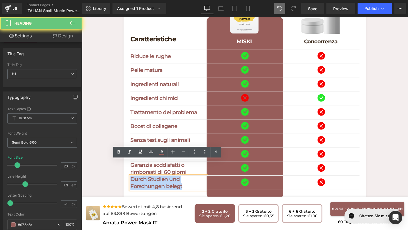
drag, startPoint x: 189, startPoint y: 181, endPoint x: 116, endPoint y: 170, distance: 73.0
click at [116, 170] on div "Cosa [PERSON_NAME] [PERSON_NAME] Cosmetics Heading Funziona [PERSON_NAME] maggi…" at bounding box center [253, 76] width 343 height 276
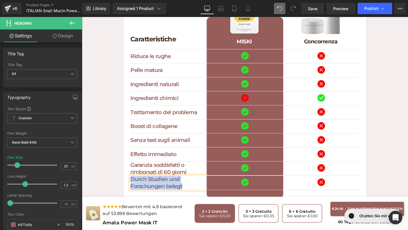
paste div
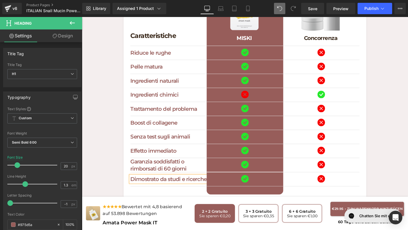
click at [169, 194] on div "Caratteristiche Heading Separator Image MISKI Heading Row Image Concorrenza Hea…" at bounding box center [253, 93] width 255 height 235
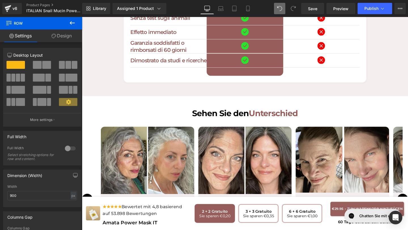
scroll to position [1493, 0]
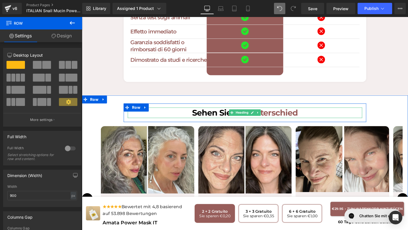
click at [194, 112] on h1 "Sehen Sie den Unterschied" at bounding box center [253, 117] width 246 height 11
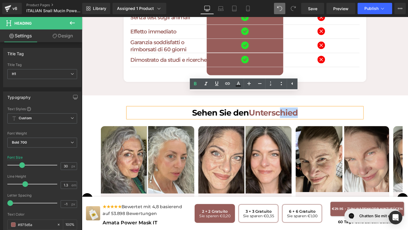
drag, startPoint x: 195, startPoint y: 101, endPoint x: 224, endPoint y: 108, distance: 29.4
click at [224, 112] on div "Sehen Sie den Unterschied" at bounding box center [253, 117] width 246 height 11
click at [203, 112] on span "Sehen Sie den" at bounding box center [227, 117] width 59 height 10
drag, startPoint x: 198, startPoint y: 104, endPoint x: 255, endPoint y: 105, distance: 56.9
click at [255, 112] on span "Sehen Sie den" at bounding box center [227, 117] width 59 height 10
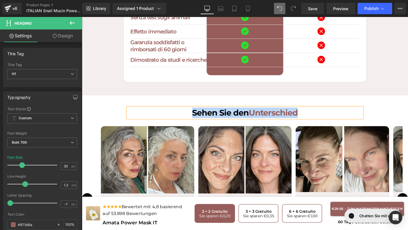
drag, startPoint x: 310, startPoint y: 101, endPoint x: 195, endPoint y: 99, distance: 114.7
click at [195, 112] on h1 "Sehen Sie den Unterschied" at bounding box center [253, 117] width 246 height 11
click at [261, 112] on h1 "Sehen Sie den Unterschied" at bounding box center [253, 117] width 246 height 11
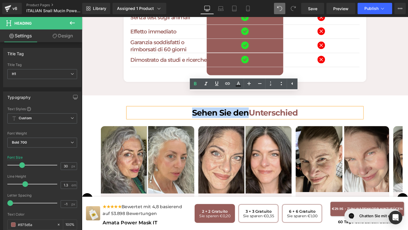
drag, startPoint x: 257, startPoint y: 104, endPoint x: 185, endPoint y: 103, distance: 71.9
click at [185, 112] on h1 "Sehen Sie den Unterschied" at bounding box center [253, 117] width 246 height 11
paste div
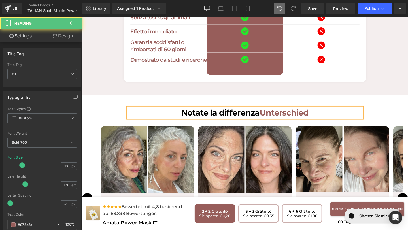
click at [277, 112] on h1 "Notate la differenza Unterschied" at bounding box center [253, 117] width 246 height 11
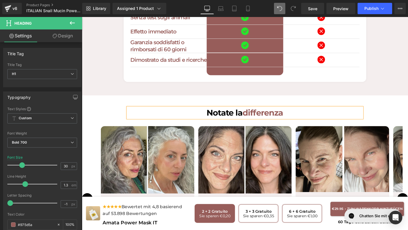
click at [263, 99] on div "Notate la differenza Heading Row Image Icon Icon Icon Icon Icon Icon List Hoz T…" at bounding box center [253, 201] width 343 height 204
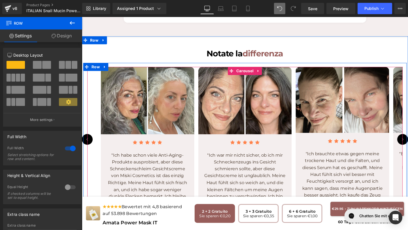
scroll to position [1577, 0]
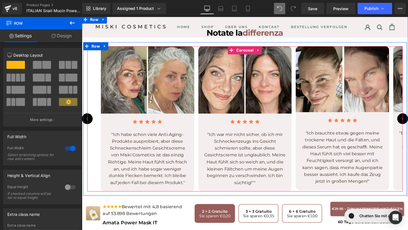
click at [182, 177] on p ""Ich habe schon viele Anti-Aging-Produkte ausprobiert, aber diese Schneckenschl…" at bounding box center [150, 166] width 87 height 58
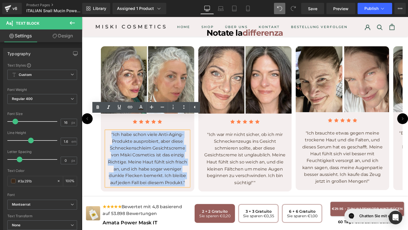
drag, startPoint x: 190, startPoint y: 175, endPoint x: 109, endPoint y: 126, distance: 95.2
click at [109, 137] on p ""Ich habe schon viele Anti-Aging-Produkte ausprobiert, aber diese Schneckenschl…" at bounding box center [150, 166] width 87 height 58
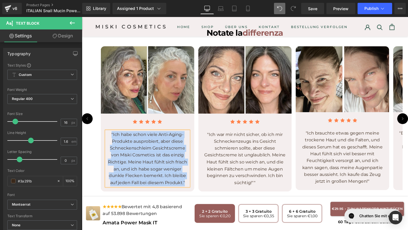
paste div
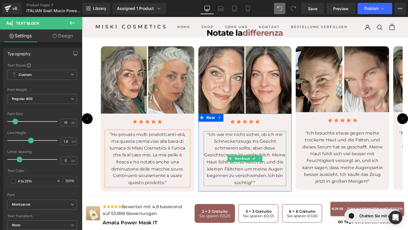
click at [264, 174] on p ""Ich war mir nicht sicher, ob ich mir Schneckenzeugs ins Gesicht schmieren soll…" at bounding box center [253, 166] width 87 height 58
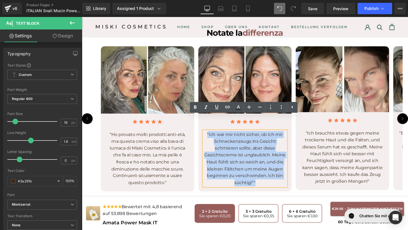
drag, startPoint x: 266, startPoint y: 175, endPoint x: 211, endPoint y: 127, distance: 73.0
click at [211, 137] on p ""Ich war mir nicht sicher, ob ich mir Schneckenzeugs ins Gesicht schmieren soll…" at bounding box center [253, 166] width 87 height 58
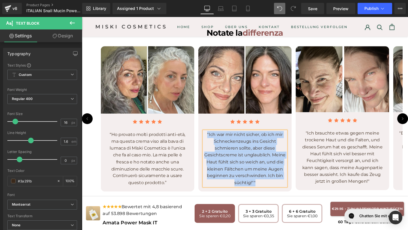
paste div
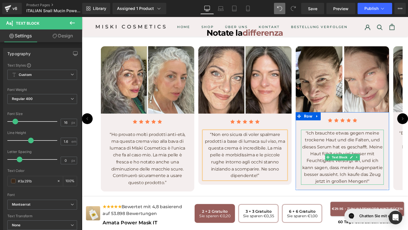
click at [390, 175] on p ""Ich brauchte etwas gegen meine trockene Haut und die Falten, und dieses Serum …" at bounding box center [355, 165] width 87 height 58
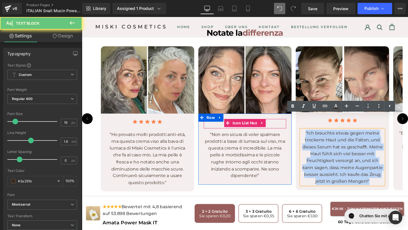
drag, startPoint x: 390, startPoint y: 175, endPoint x: 292, endPoint y: 115, distance: 115.0
click at [292, 114] on div "Image Icon Icon Icon Icon Icon Icon List Hoz “Ho provato molti prodotti anti-et…" at bounding box center [357, 124] width 541 height 153
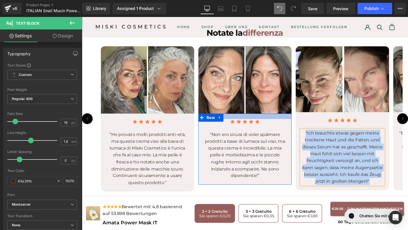
paste div
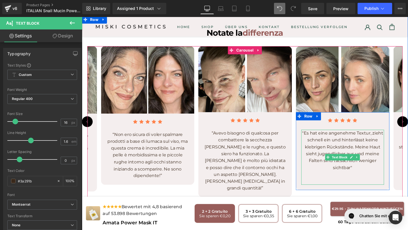
click at [368, 161] on p ""Es hat eine angenehme Textur, zieht schnell ein und hinterlässt keine klebrige…" at bounding box center [355, 158] width 87 height 44
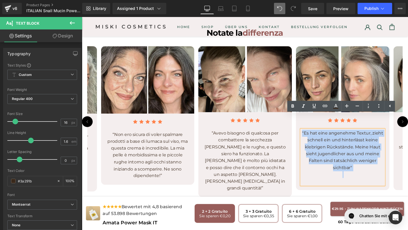
drag, startPoint x: 368, startPoint y: 161, endPoint x: 313, endPoint y: 122, distance: 66.9
click at [313, 136] on p ""Es hat eine angenehme Textur, zieht schnell ein und hinterlässt keine klebrige…" at bounding box center [355, 158] width 87 height 44
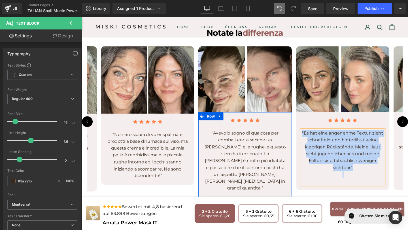
paste div
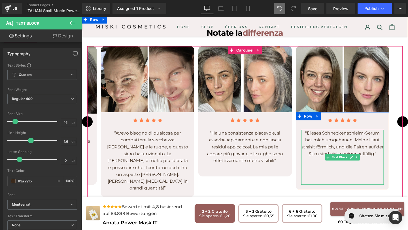
click at [388, 148] on p ""Dieses Schneckenschleim-Serum hat mich umgehauen. Meine Haut strahlt förmlich,…" at bounding box center [355, 150] width 87 height 29
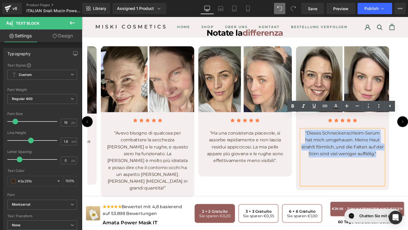
drag, startPoint x: 388, startPoint y: 148, endPoint x: 309, endPoint y: 123, distance: 82.6
click at [309, 123] on div "Icon Icon Icon Icon Icon Icon List Hoz "Dieses Schneckenschleim-Serum hat mich …" at bounding box center [356, 158] width 98 height 82
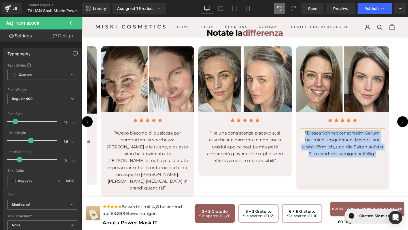
paste div
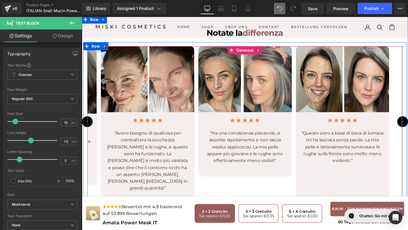
click at [407, 116] on div "Image Icon Icon Icon Icon Icon Icon List Hoz “Ho provato molti prodotti anti-et…" at bounding box center [252, 127] width 331 height 159
click at [407, 127] on div "Image Icon Icon Icon Icon Icon Icon List Hoz “Ho provato molti prodotti anti-et…" at bounding box center [153, 127] width 541 height 159
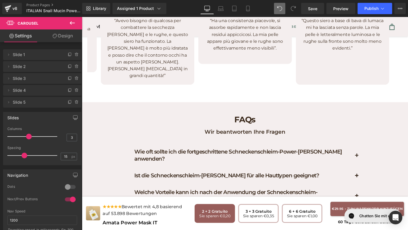
scroll to position [1703, 0]
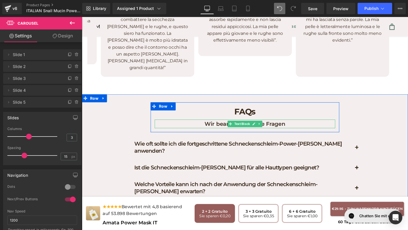
click at [304, 125] on p "Wir beantworten Ihre Fragen" at bounding box center [253, 129] width 190 height 9
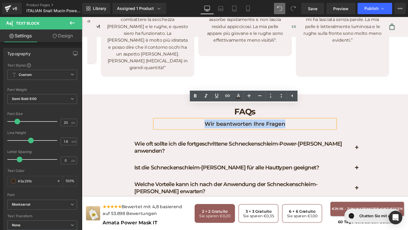
drag, startPoint x: 304, startPoint y: 115, endPoint x: 198, endPoint y: 111, distance: 105.4
click at [198, 125] on p "Wir beantworten Ihre Fragen" at bounding box center [253, 129] width 190 height 9
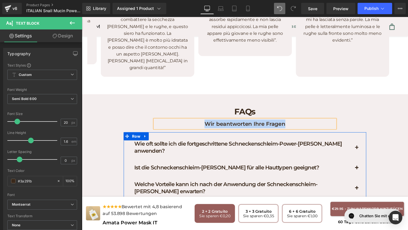
paste div
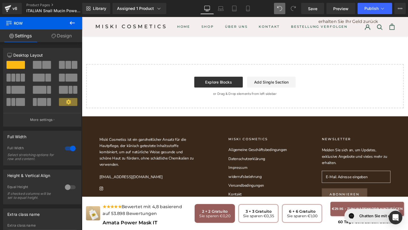
scroll to position [2020, 0]
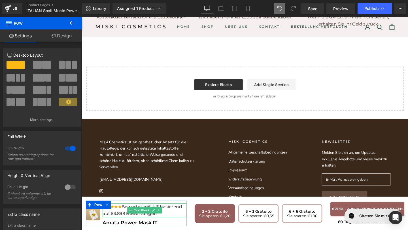
click at [169, 223] on div "★★★★★ Bewertet mit 4,8 basierend auf 53.898 Bewertungen" at bounding box center [148, 220] width 88 height 14
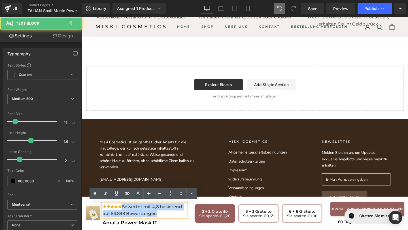
drag, startPoint x: 128, startPoint y: 216, endPoint x: 161, endPoint y: 223, distance: 33.2
click at [161, 223] on div "★★★★★ Bewertet mit 4,8 basierend auf 53.898 Bewertungen" at bounding box center [148, 220] width 88 height 14
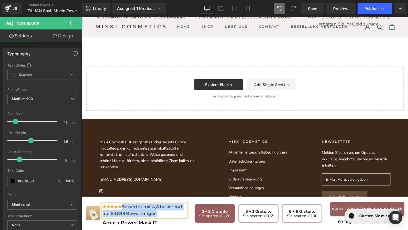
paste div
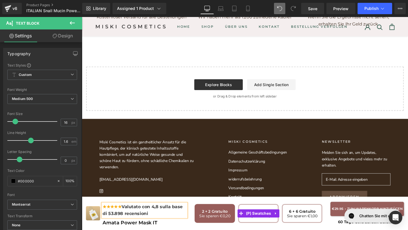
click at [233, 229] on span "2 + 2 Gratuito Sie sparen €0,20" at bounding box center [221, 223] width 42 height 20
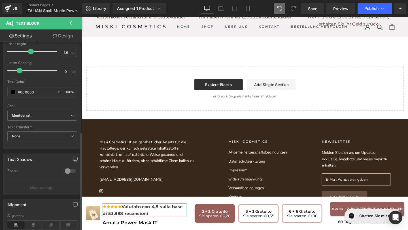
scroll to position [171, 0]
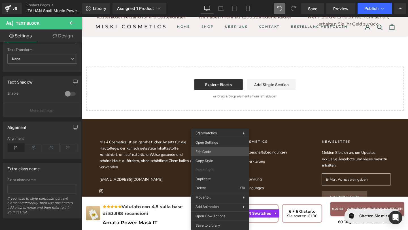
click at [218, 0] on div "Heading You are previewing how the will restyle your page. You can not edit Ele…" at bounding box center [204, 0] width 408 height 0
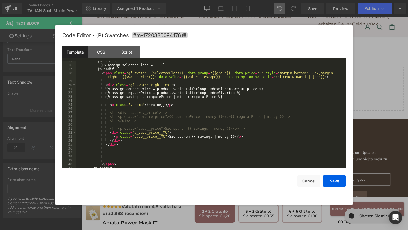
scroll to position [72, 0]
drag, startPoint x: 189, startPoint y: 137, endPoint x: 168, endPoint y: 137, distance: 20.4
click at [168, 137] on div "{% else %} {% assign selectedClass = '' %} {% endif %} < span class = "gf_swatc…" at bounding box center [209, 117] width 267 height 115
click at [340, 182] on button "Save" at bounding box center [334, 180] width 23 height 11
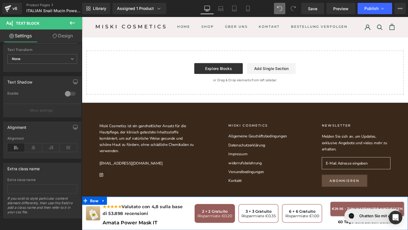
scroll to position [2042, 0]
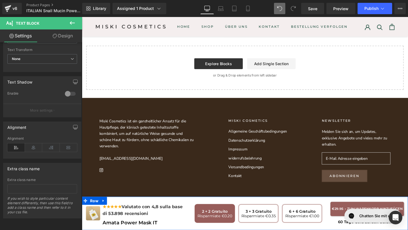
click at [350, 222] on button "ADD TO CART" at bounding box center [381, 218] width 77 height 15
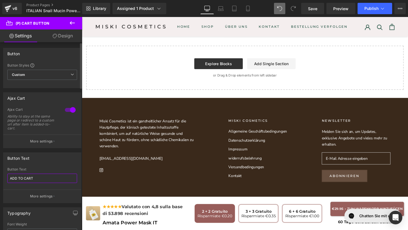
drag, startPoint x: 36, startPoint y: 180, endPoint x: 3, endPoint y: 176, distance: 33.6
click at [3, 176] on div "Button Text ADD TO CART Button Text ADD TO CART More settings" at bounding box center [42, 177] width 78 height 51
paste input "GGIUNGI AL CARRELLO"
type input "AGGIUNGI AL CARRELLO"
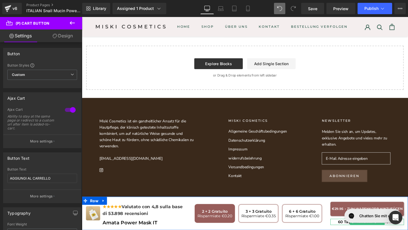
click at [350, 230] on p "60 Tage Geld zurück Garantie" at bounding box center [381, 232] width 77 height 7
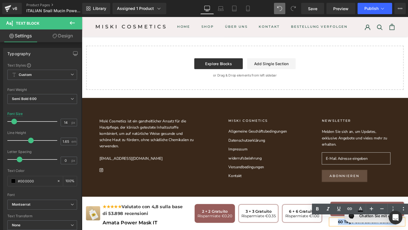
drag, startPoint x: 351, startPoint y: 232, endPoint x: 418, endPoint y: 236, distance: 67.2
click at [407, 230] on div "60 Tage Geld zurück Garantie" at bounding box center [381, 232] width 77 height 7
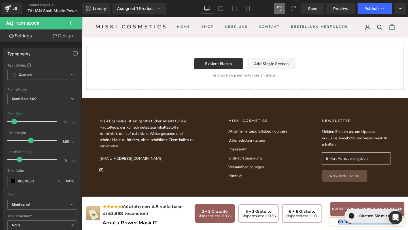
paste div
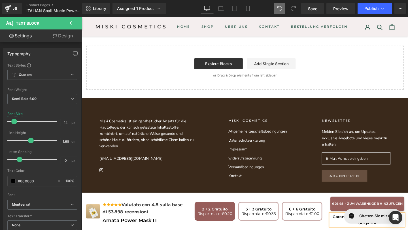
click at [349, 208] on span at bounding box center [349, 210] width 6 height 7
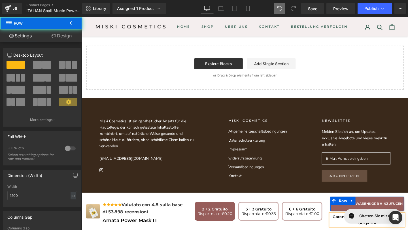
click at [351, 216] on button "AGGIUNGI AL CARRELLO" at bounding box center [381, 213] width 77 height 15
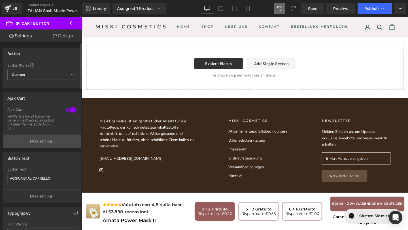
click at [52, 139] on button "More settings" at bounding box center [42, 140] width 78 height 13
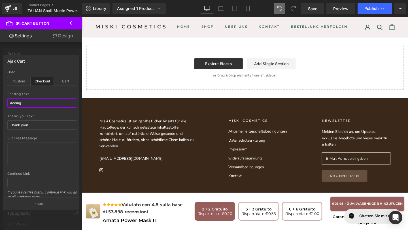
drag, startPoint x: 41, startPoint y: 102, endPoint x: 0, endPoint y: 97, distance: 41.6
click at [0, 98] on div "Ajax Cart checkout Goto Custom Checkout Cart Custom Url Pick Link Adding... Sen…" at bounding box center [41, 130] width 82 height 158
type input "v"
paste input "Aggiungendo..."
type input "Aggiungendo..."
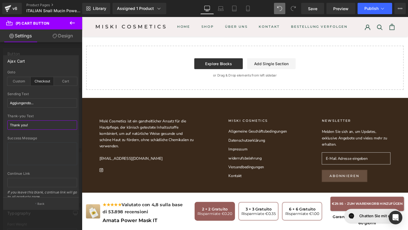
drag, startPoint x: 43, startPoint y: 122, endPoint x: 0, endPoint y: 119, distance: 42.9
click at [0, 119] on div "Ajax Cart checkout Goto Custom Checkout Cart Custom Url Pick Link Aggiungendo..…" at bounding box center [41, 130] width 82 height 158
drag, startPoint x: 42, startPoint y: 129, endPoint x: 0, endPoint y: 121, distance: 42.3
click at [0, 121] on div "Ajax Cart checkout Goto Custom Checkout Cart Custom Url Pick Link Aggiungendo..…" at bounding box center [41, 130] width 82 height 158
paste input "Grazie"
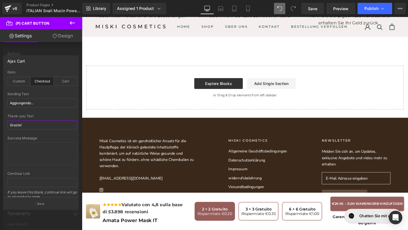
scroll to position [2020, 0]
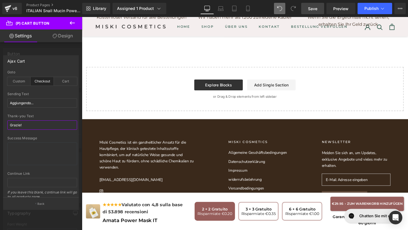
type input "Grazie!"
drag, startPoint x: 314, startPoint y: 9, endPoint x: 229, endPoint y: 111, distance: 132.7
click at [314, 9] on span "Save" at bounding box center [312, 9] width 9 height 6
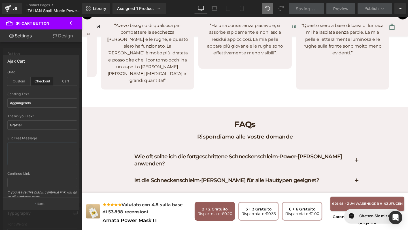
scroll to position [1691, 0]
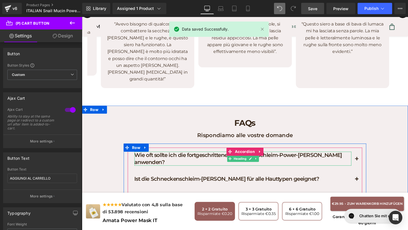
click at [351, 159] on h1 "Wie oft sollte ich die fortgeschrittene Schneckenschleim-Power-[PERSON_NAME] an…" at bounding box center [251, 166] width 228 height 15
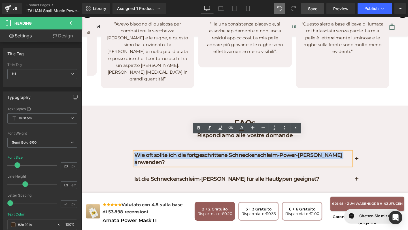
drag, startPoint x: 360, startPoint y: 148, endPoint x: 157, endPoint y: 136, distance: 203.4
click at [157, 150] on div "Wie oft sollte ich die fortgeschrittene Schneckenschleim-Power-[PERSON_NAME] an…" at bounding box center [253, 205] width 255 height 111
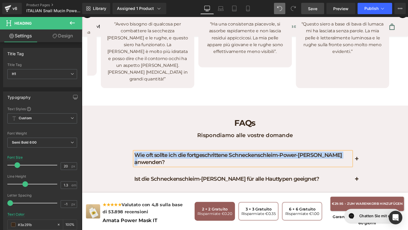
paste div
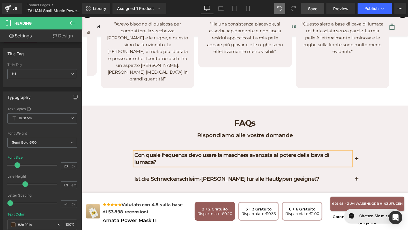
click at [371, 168] on span "button" at bounding box center [371, 168] width 0 height 0
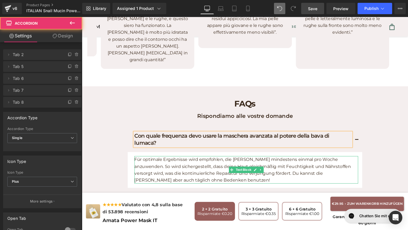
scroll to position [1717, 0]
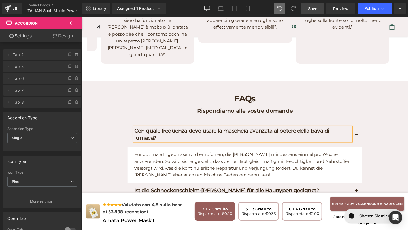
click at [193, 160] on p "Für optimale Ergebnisse wird empfohlen, die [PERSON_NAME] mindestens einmal pro…" at bounding box center [254, 172] width 235 height 29
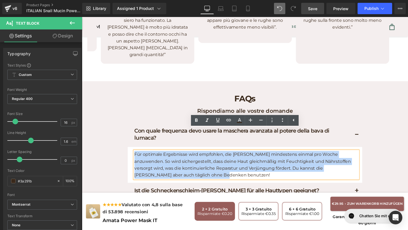
drag, startPoint x: 193, startPoint y: 160, endPoint x: 121, endPoint y: 136, distance: 76.5
click at [121, 136] on div "FAQs Heading Rispondiamo alle vostre domande Text Block Row Con [PERSON_NAME] f…" at bounding box center [253, 183] width 343 height 180
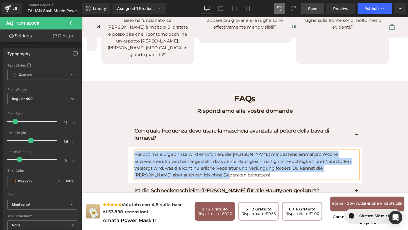
paste div
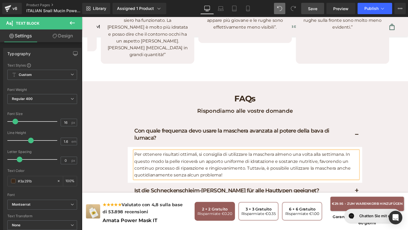
click at [369, 129] on button "button" at bounding box center [370, 141] width 11 height 25
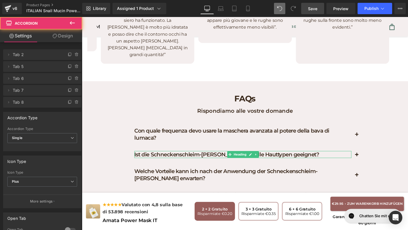
click at [310, 158] on h1 "Ist die Schneckenschleim-[PERSON_NAME] für alle Hauttypen geeignet?" at bounding box center [251, 161] width 228 height 7
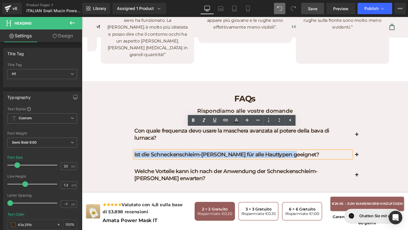
drag, startPoint x: 310, startPoint y: 140, endPoint x: 148, endPoint y: 132, distance: 161.9
click at [148, 153] on div "Ist die Schneckenschleim-[PERSON_NAME] für alle Hauttypen geeignet? Heading" at bounding box center [253, 162] width 246 height 18
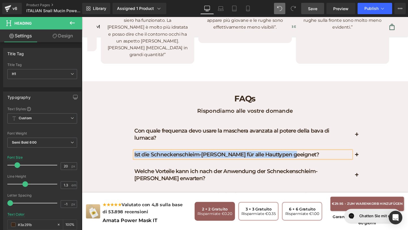
paste div
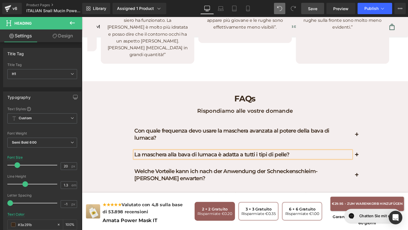
click at [373, 153] on button "button" at bounding box center [370, 161] width 11 height 17
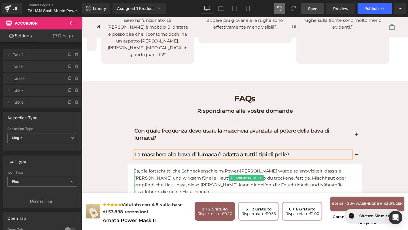
click at [345, 175] on p "Ja, die fortschrittliche Schneckenschleim-Power-[PERSON_NAME] wurde so entwicke…" at bounding box center [254, 189] width 235 height 29
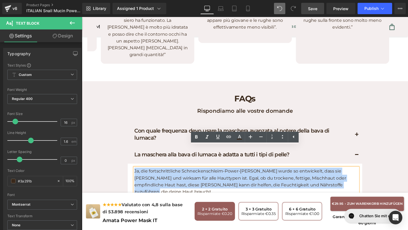
drag, startPoint x: 345, startPoint y: 171, endPoint x: 137, endPoint y: 157, distance: 208.3
click at [137, 175] on p "Ja, die fortschrittliche Schneckenschleim-Power-[PERSON_NAME] wurde so entwicke…" at bounding box center [254, 189] width 235 height 29
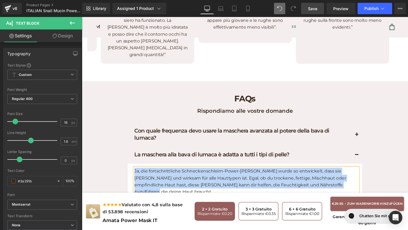
paste div
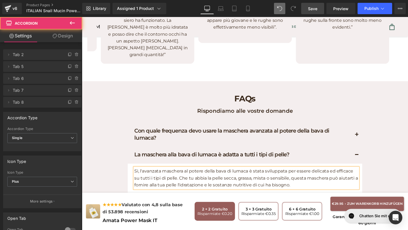
click at [375, 153] on button "button" at bounding box center [370, 161] width 11 height 17
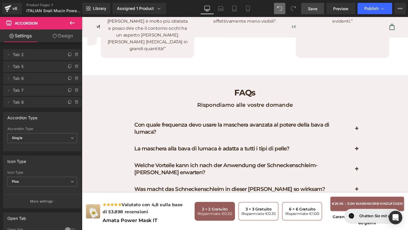
scroll to position [1724, 0]
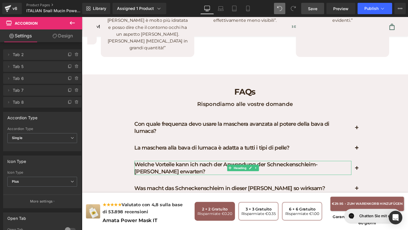
click at [344, 168] on h1 "Welche Vorteile kann ich nach der Anwendung der Schneckenschleim-[PERSON_NAME] …" at bounding box center [251, 175] width 228 height 15
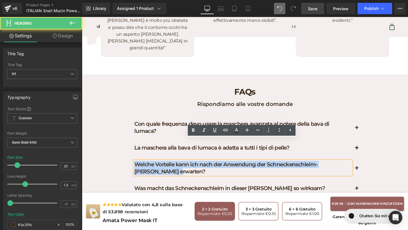
drag, startPoint x: 168, startPoint y: 155, endPoint x: 139, endPoint y: 149, distance: 28.9
click at [139, 168] on h1 "Welche Vorteile kann ich nach der Anwendung der Schneckenschleim-[PERSON_NAME] …" at bounding box center [251, 175] width 228 height 15
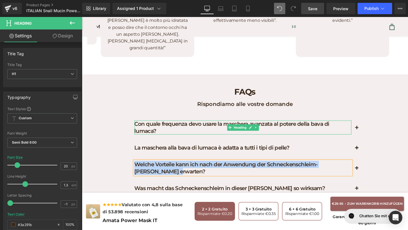
paste div
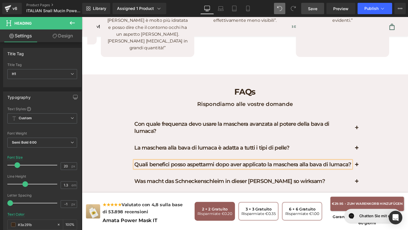
click at [372, 164] on button "button" at bounding box center [370, 172] width 11 height 17
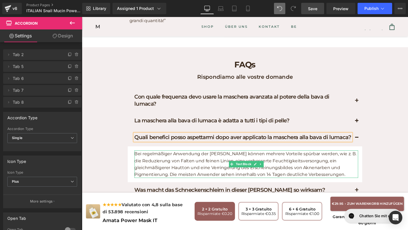
scroll to position [1760, 0]
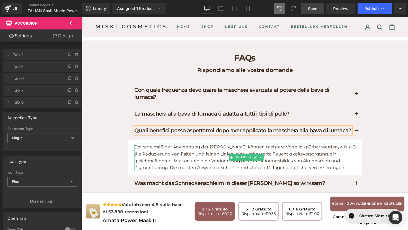
click at [360, 151] on p "Bei regelmäßiger Anwendung der [PERSON_NAME] können mehrere Vorteile spürbar we…" at bounding box center [254, 164] width 235 height 29
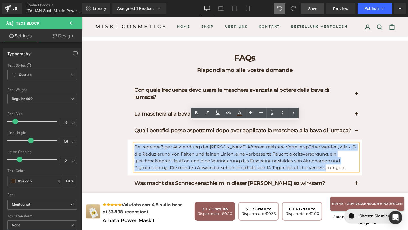
drag, startPoint x: 360, startPoint y: 153, endPoint x: 138, endPoint y: 133, distance: 223.5
click at [138, 150] on p "Bei regelmäßiger Anwendung der [PERSON_NAME] können mehrere Vorteile spürbar we…" at bounding box center [254, 164] width 235 height 29
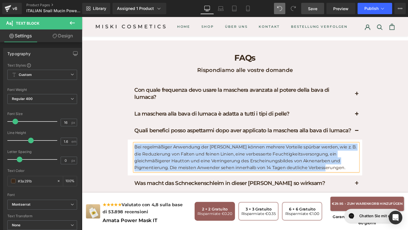
paste div
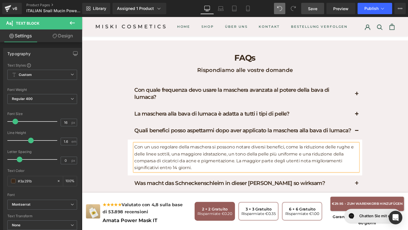
click at [371, 128] on button "button" at bounding box center [370, 136] width 11 height 17
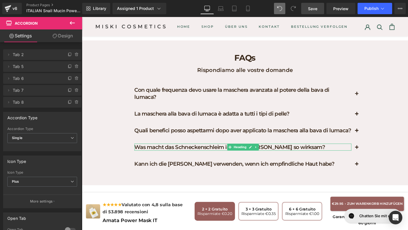
click at [312, 150] on h1 "Was macht das Schneckenschleim in dieser [PERSON_NAME] so wirksam?" at bounding box center [251, 153] width 228 height 7
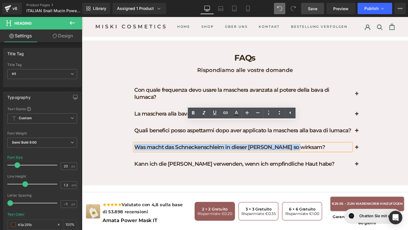
drag, startPoint x: 312, startPoint y: 130, endPoint x: 143, endPoint y: 123, distance: 168.9
click at [143, 123] on div "Con [PERSON_NAME] frequenza devo usare la maschera avanzata [PERSON_NAME] [PERS…" at bounding box center [253, 133] width 246 height 95
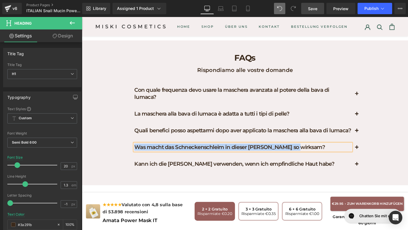
paste div
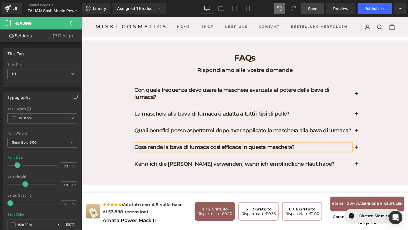
click at [368, 146] on button "button" at bounding box center [370, 154] width 11 height 17
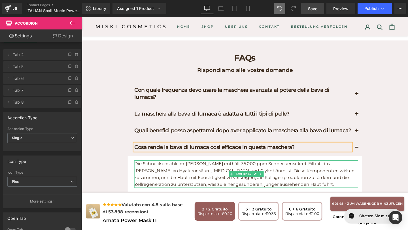
click at [260, 168] on p "Die Schneckenschleim-[PERSON_NAME] enthält 35.000 ppm Schneckensekret-Filtrat, …" at bounding box center [254, 182] width 235 height 29
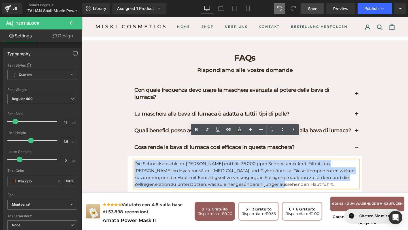
drag, startPoint x: 244, startPoint y: 171, endPoint x: 139, endPoint y: 137, distance: 110.1
click at [139, 146] on div "Cosa [PERSON_NAME] di lumaca così efficace in questa maschera? Heading Die Schn…" at bounding box center [253, 173] width 246 height 55
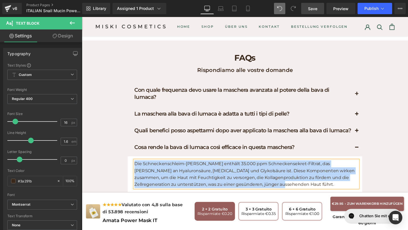
paste div
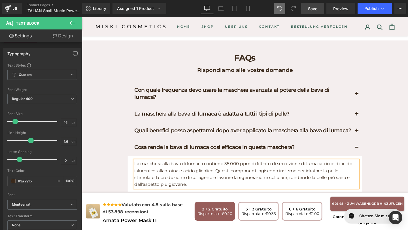
click at [328, 205] on h1 "Kann ich die [PERSON_NAME] verwenden, wenn ich empfindliche Haut habe?" at bounding box center [251, 208] width 228 height 7
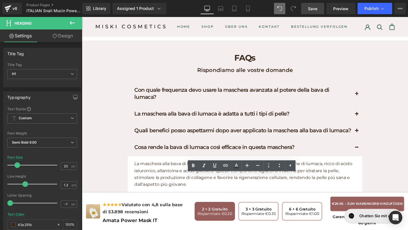
drag, startPoint x: 328, startPoint y: 187, endPoint x: 138, endPoint y: 189, distance: 189.4
click at [138, 205] on h1 "Kann ich die [PERSON_NAME] verwenden, wenn ich empfindliche Haut habe?" at bounding box center [251, 208] width 228 height 7
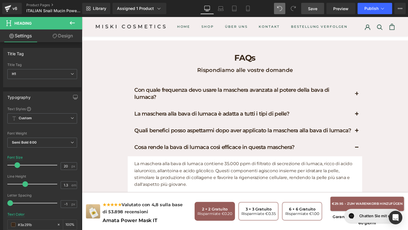
paste div
click at [371, 211] on span "button" at bounding box center [371, 211] width 0 height 0
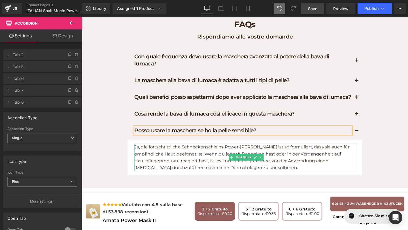
scroll to position [1798, 0]
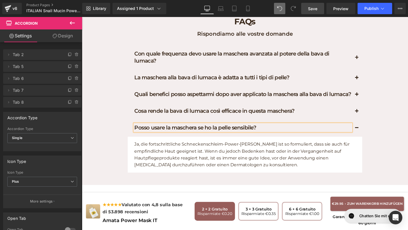
click at [226, 148] on p "Ja, die fortschrittliche Schneckenschleim-Power-[PERSON_NAME] ist so formuliert…" at bounding box center [254, 161] width 235 height 29
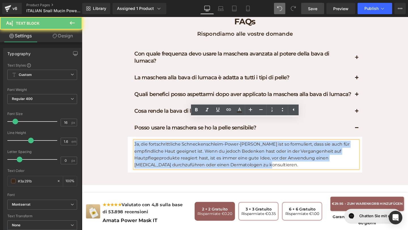
drag, startPoint x: 225, startPoint y: 148, endPoint x: 143, endPoint y: 114, distance: 88.9
click at [143, 125] on div "Posso usare la maschera se ho la pelle sensibile? Heading Ja, die fortschrittli…" at bounding box center [253, 152] width 246 height 55
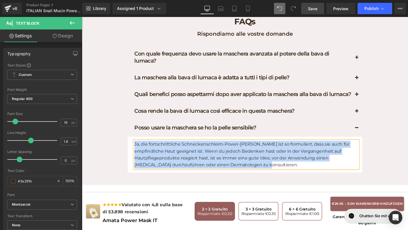
paste div
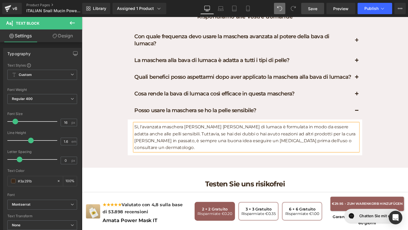
scroll to position [1819, 0]
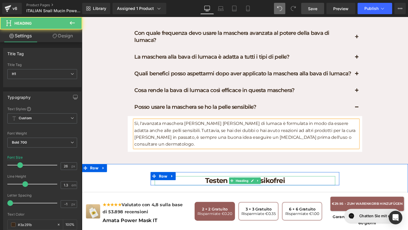
click at [300, 184] on h1 "Testen Sie uns risikofrei" at bounding box center [253, 189] width 190 height 10
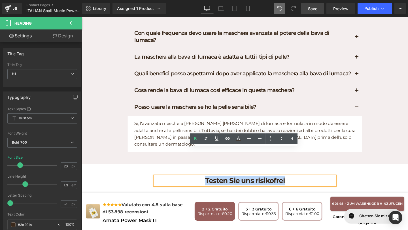
drag, startPoint x: 300, startPoint y: 161, endPoint x: 190, endPoint y: 145, distance: 110.7
click at [190, 172] on div "Testen Sie uns risikofrei Heading Row Image Kostenloser Versand Heading Kostenl…" at bounding box center [253, 222] width 343 height 100
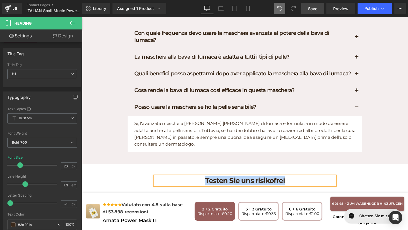
paste div
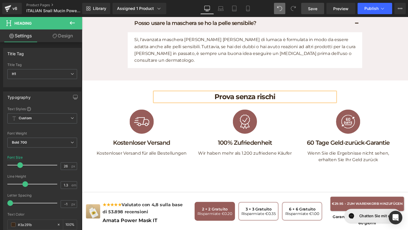
scroll to position [1933, 0]
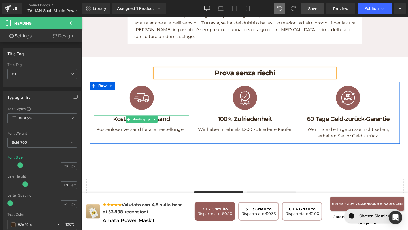
click at [174, 120] on h1 "Kostenloser Versand" at bounding box center [145, 124] width 100 height 8
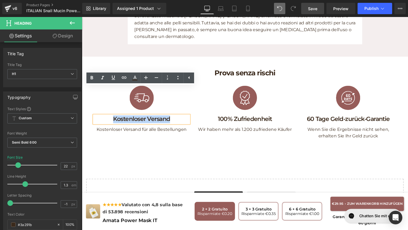
drag, startPoint x: 181, startPoint y: 97, endPoint x: 92, endPoint y: 97, distance: 88.3
click at [92, 97] on div "Image Kostenloser Versand Heading Kostenloser Versand für alle Bestellungen Tex…" at bounding box center [144, 115] width 108 height 61
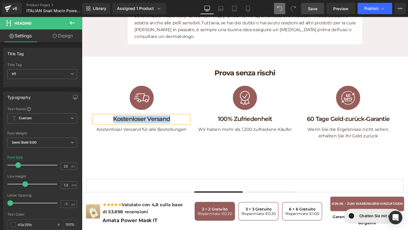
paste div
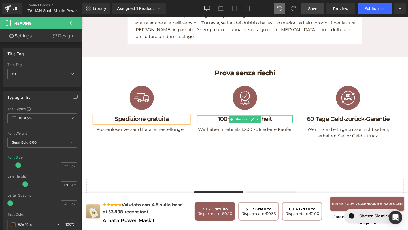
click at [225, 120] on h1 "100% Zufriedenheit" at bounding box center [253, 124] width 100 height 8
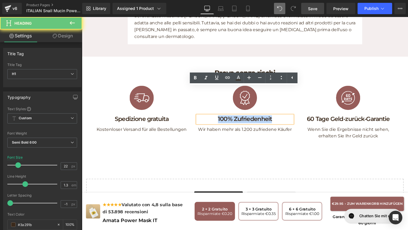
drag, startPoint x: 225, startPoint y: 96, endPoint x: 307, endPoint y: 95, distance: 81.8
click at [307, 95] on div "Image Spedizione gratuita Heading Kostenloser Versand für alle Bestellungen Tex…" at bounding box center [253, 117] width 326 height 65
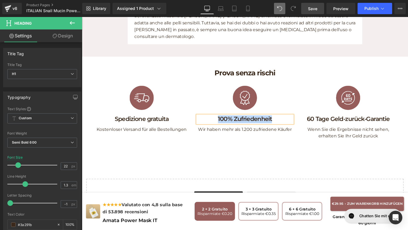
paste div
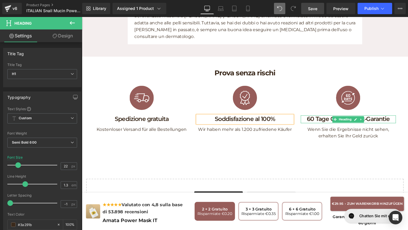
click at [326, 120] on h1 "60 Tage Geld-zurück-Garantie" at bounding box center [362, 124] width 100 height 8
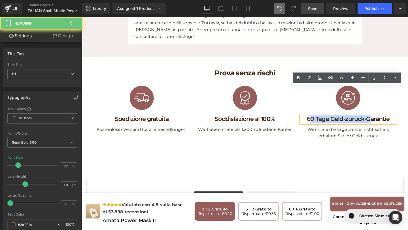
drag, startPoint x: 321, startPoint y: 94, endPoint x: 385, endPoint y: 96, distance: 64.0
click at [385, 120] on h1 "60 Tage Geld-zurück-Garantie" at bounding box center [362, 124] width 100 height 8
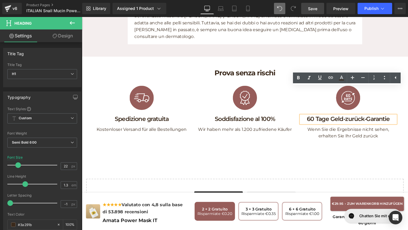
click at [314, 120] on h1 "60 Tage Geld-zurück-Garantie" at bounding box center [362, 124] width 100 height 8
drag, startPoint x: 318, startPoint y: 95, endPoint x: 405, endPoint y: 97, distance: 86.9
click at [405, 120] on h1 "60 Tage Geld-zurück-Garantie" at bounding box center [362, 124] width 100 height 8
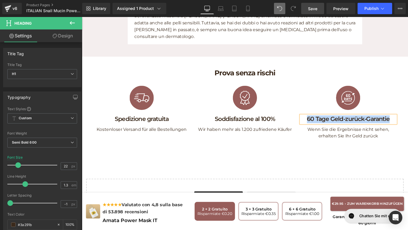
paste div
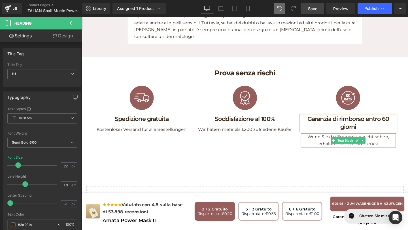
click at [337, 139] on p "Wenn Sie die Ergebnisse nicht sehen, erhalten Sie Ihr Geld zurück" at bounding box center [362, 146] width 100 height 14
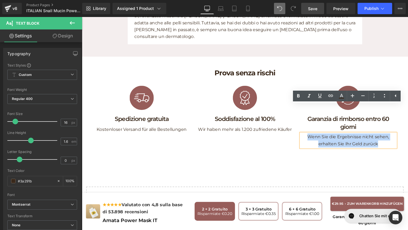
drag, startPoint x: 319, startPoint y: 113, endPoint x: 419, endPoint y: 124, distance: 101.1
click at [407, 124] on div "Prova senza rischi Heading Row Image Spedizione gratuita Heading Kostenloser Ve…" at bounding box center [253, 112] width 343 height 91
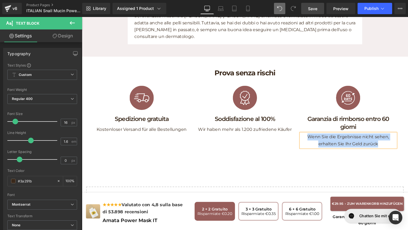
paste div
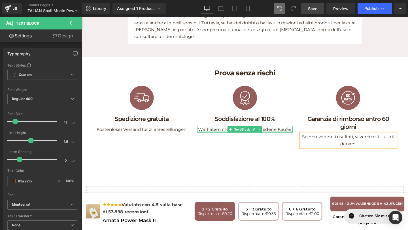
click at [296, 131] on p "Wir haben mehr als 1.200 zufriedene Käufer" at bounding box center [253, 134] width 100 height 7
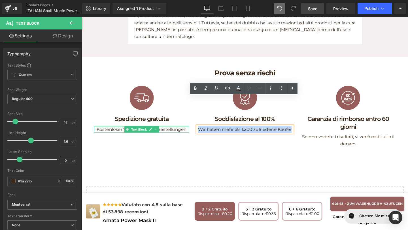
drag, startPoint x: 303, startPoint y: 105, endPoint x: 183, endPoint y: 103, distance: 119.8
click at [182, 103] on div "Image Spedizione gratuita Heading Kostenloser Versand für alle Bestellungen Tex…" at bounding box center [253, 121] width 326 height 73
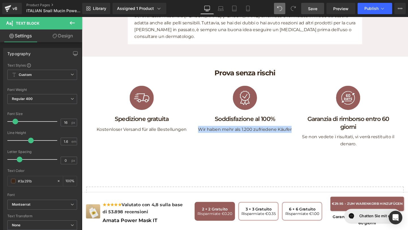
paste div
click at [316, 10] on span "Save" at bounding box center [312, 9] width 9 height 6
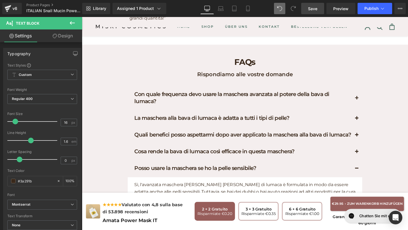
scroll to position [1759, 0]
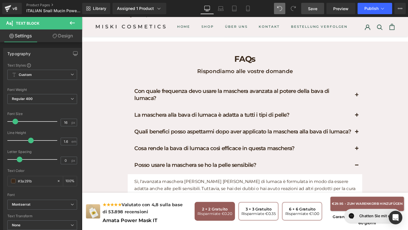
click at [245, 151] on span "Heading" at bounding box center [248, 154] width 16 height 7
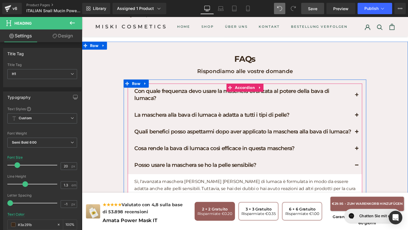
click at [371, 147] on button "button" at bounding box center [370, 155] width 11 height 17
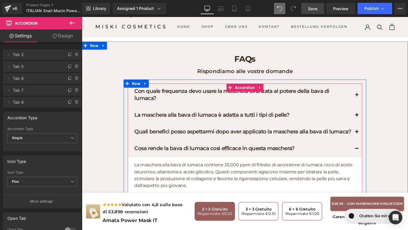
click at [371, 129] on button "button" at bounding box center [370, 137] width 11 height 17
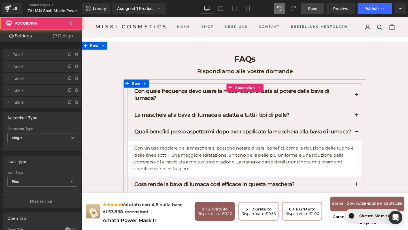
click at [370, 112] on button "button" at bounding box center [370, 120] width 11 height 17
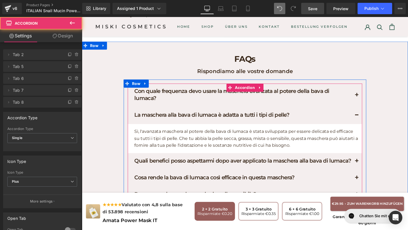
click at [368, 87] on button "button" at bounding box center [370, 99] width 11 height 25
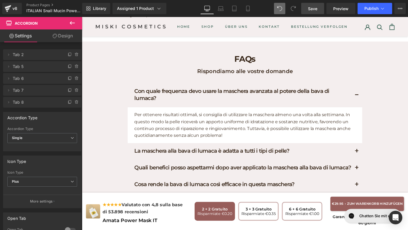
drag, startPoint x: 312, startPoint y: 11, endPoint x: 212, endPoint y: 34, distance: 103.3
click at [312, 11] on link "Save" at bounding box center [312, 8] width 23 height 11
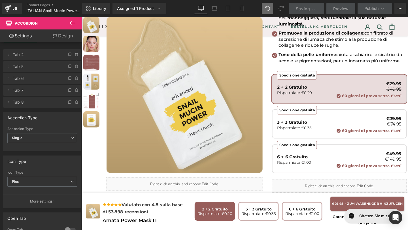
scroll to position [113, 0]
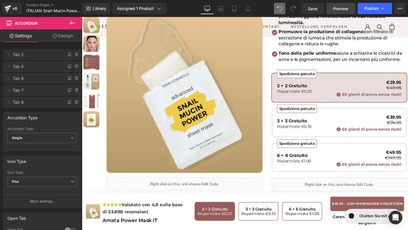
click at [341, 10] on span "Preview" at bounding box center [340, 9] width 15 height 6
click at [318, 5] on link "Save" at bounding box center [312, 8] width 23 height 11
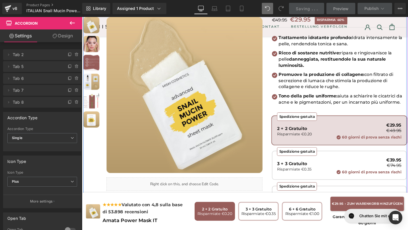
scroll to position [0, 0]
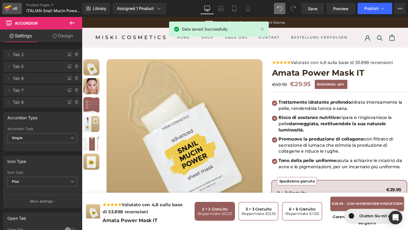
click at [9, 10] on icon at bounding box center [8, 8] width 7 height 14
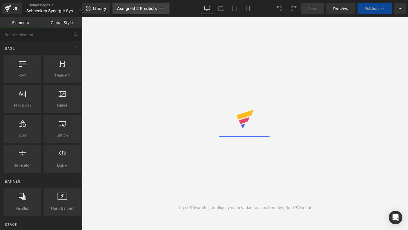
click at [152, 8] on div "Assigned 2 Products" at bounding box center [141, 9] width 48 height 6
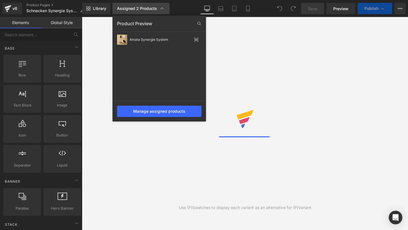
click at [152, 8] on div "Assigned 2 Products" at bounding box center [141, 9] width 48 height 6
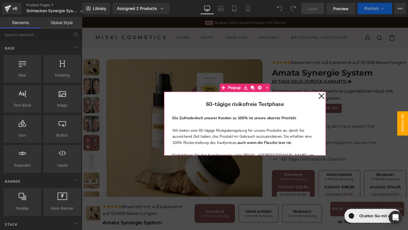
click at [330, 102] on div "60-tägige risikofreie Testphase Heading Die Zufriedenheit unserer Kunden zu 100…" at bounding box center [253, 128] width 170 height 67
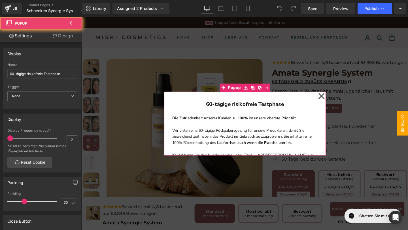
click at [333, 102] on icon at bounding box center [333, 100] width 7 height 28
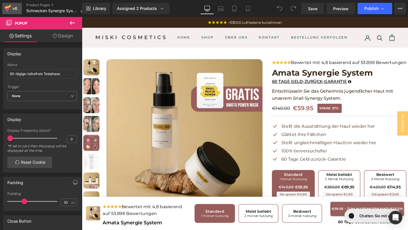
click at [11, 14] on icon at bounding box center [8, 8] width 7 height 14
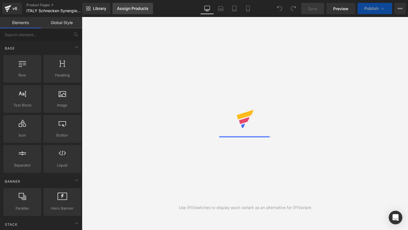
click at [143, 6] on link "Assign Products" at bounding box center [132, 8] width 40 height 11
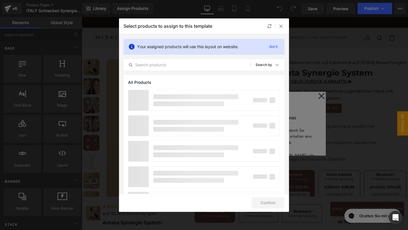
drag, startPoint x: 402, startPoint y: 111, endPoint x: 333, endPoint y: 98, distance: 70.6
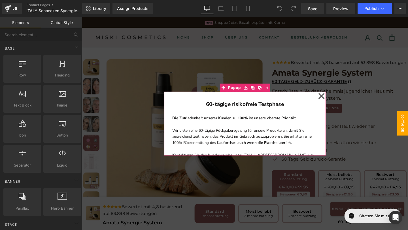
click at [333, 99] on icon at bounding box center [333, 100] width 7 height 28
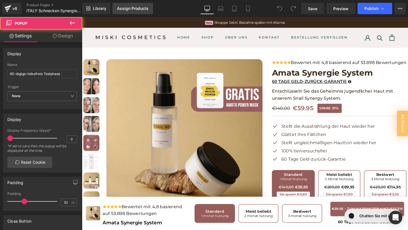
click at [142, 9] on div "Assign Products" at bounding box center [132, 8] width 31 height 5
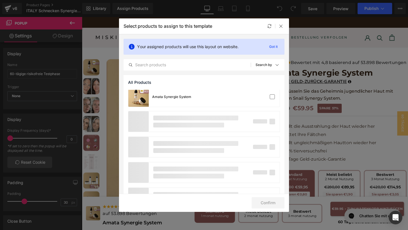
scroll to position [461, 0]
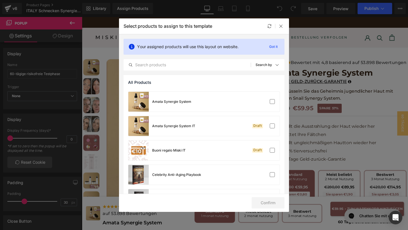
click at [202, 124] on div "Amata Synergie System IT Draft" at bounding box center [203, 126] width 151 height 20
click at [256, 199] on button "Confirm" at bounding box center [267, 202] width 33 height 11
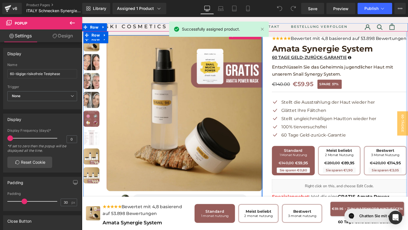
scroll to position [25, 0]
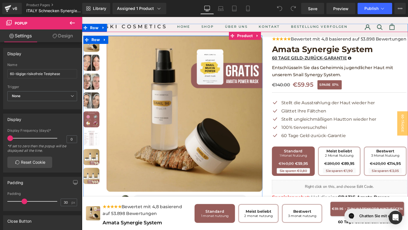
click at [94, 116] on div at bounding box center [98, 116] width 31 height 159
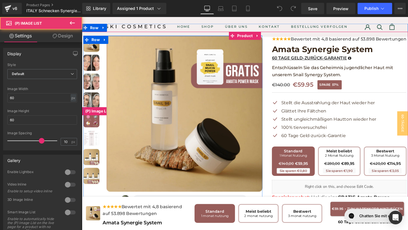
click at [95, 126] on img at bounding box center [91, 124] width 17 height 17
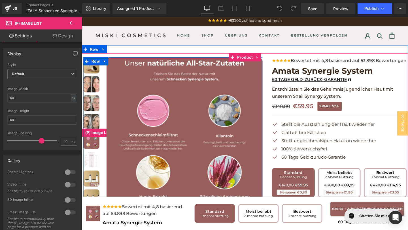
scroll to position [0, 0]
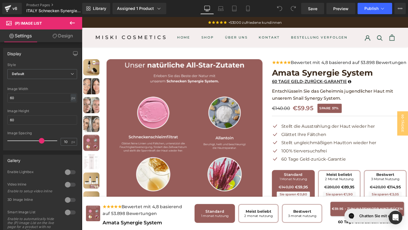
click at [141, 15] on div "Library Assigned 1 Product Product Preview Amata Synergie System IT Manage assi…" at bounding box center [245, 8] width 326 height 17
click at [142, 10] on div "Assigned 1 Product" at bounding box center [139, 9] width 45 height 6
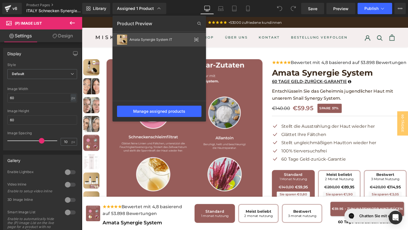
click at [149, 38] on div "Amata Synergie System IT" at bounding box center [160, 40] width 62 height 4
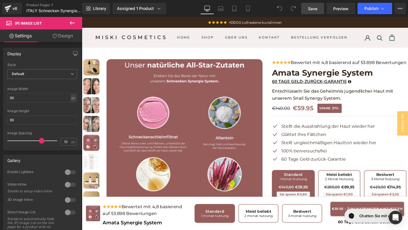
click at [315, 10] on span "Save" at bounding box center [312, 9] width 9 height 6
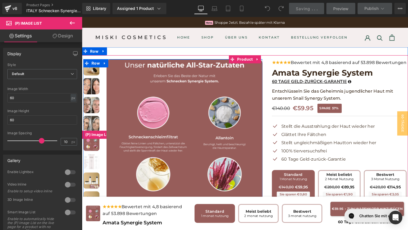
click at [94, 91] on img at bounding box center [91, 89] width 17 height 17
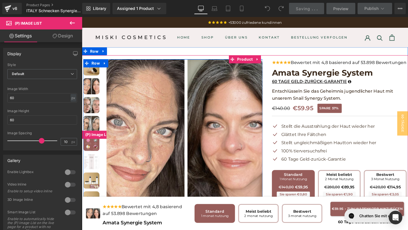
click at [95, 72] on img at bounding box center [91, 69] width 17 height 17
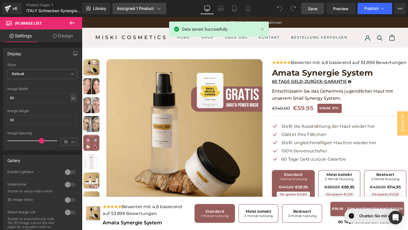
click at [143, 9] on div "Assigned 1 Product" at bounding box center [139, 9] width 45 height 6
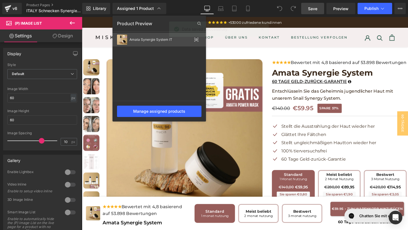
click at [195, 41] on icon at bounding box center [196, 39] width 5 height 5
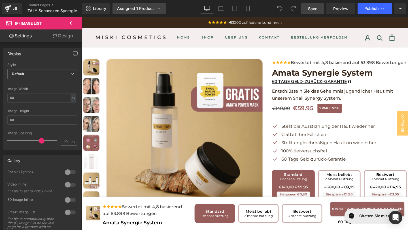
click at [156, 6] on icon at bounding box center [159, 9] width 6 height 6
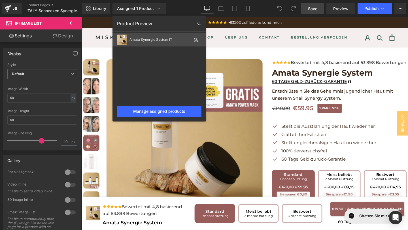
click at [152, 44] on div "Amata Synergie System IT" at bounding box center [158, 40] width 93 height 14
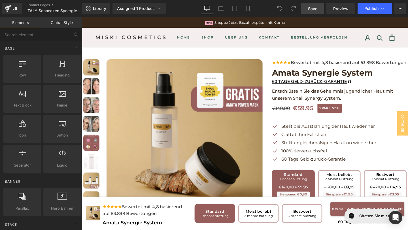
click at [150, 31] on div "HOME HOME SHOP SHOP ÜBER UNS ÜBER UNS KONTAKT KONTAKT BESTELLUNG VERFOLGEN BEST…" at bounding box center [253, 38] width 343 height 20
click at [147, 10] on div "Assigned 1 Product" at bounding box center [139, 9] width 45 height 6
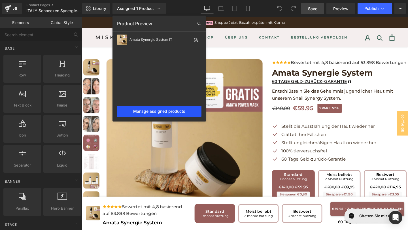
click at [151, 108] on div "Manage assigned products" at bounding box center [159, 111] width 84 height 11
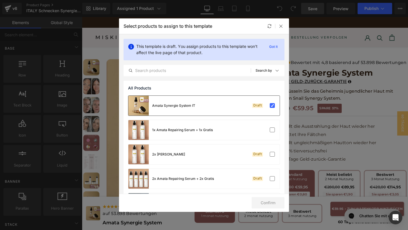
click at [197, 110] on div "Amata Synergie System IT Draft" at bounding box center [203, 106] width 151 height 20
click at [210, 114] on div "Amata Synergie System IT Will be assigned to the default page" at bounding box center [171, 106] width 86 height 20
click at [242, 109] on div "Amata Synergie System IT Draft" at bounding box center [203, 106] width 151 height 20
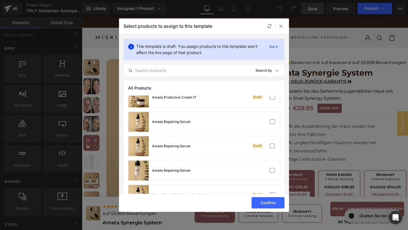
scroll to position [300, 0]
click at [240, 105] on div "Amata Protective Cream IT Draft" at bounding box center [203, 98] width 151 height 20
click at [260, 205] on button "Confirm" at bounding box center [267, 202] width 33 height 11
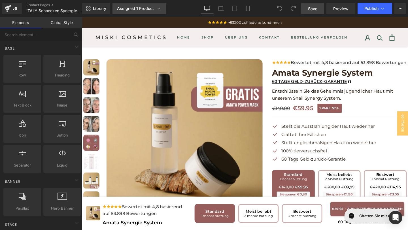
click at [125, 11] on div "Assigned 1 Product" at bounding box center [139, 9] width 45 height 6
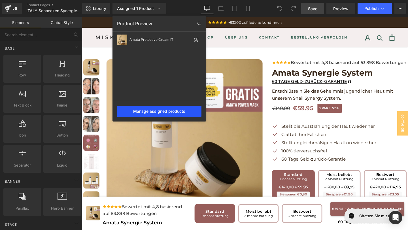
click at [157, 114] on div "Manage assigned products" at bounding box center [159, 111] width 84 height 11
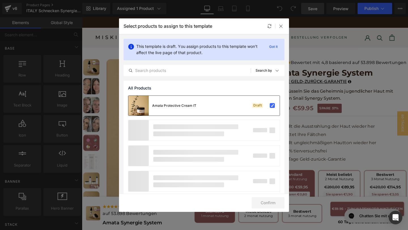
click at [229, 103] on div "Amata Protective Cream IT Draft" at bounding box center [203, 106] width 151 height 20
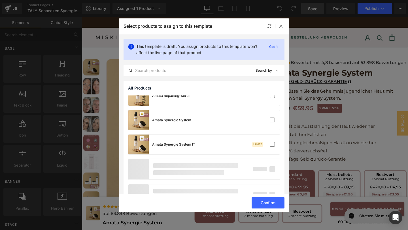
scroll to position [449, 0]
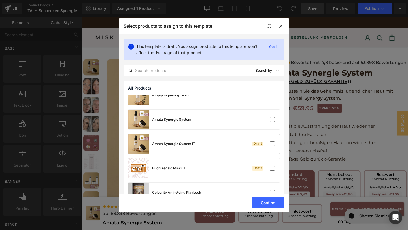
click at [206, 145] on div "Amata Synergie System IT Draft" at bounding box center [203, 144] width 151 height 20
click at [259, 202] on button "Confirm" at bounding box center [267, 202] width 33 height 11
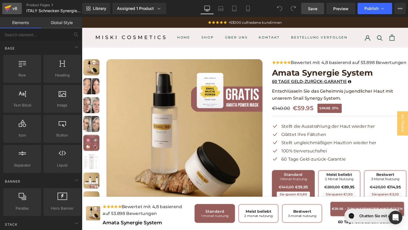
click at [18, 11] on link "v6" at bounding box center [12, 8] width 20 height 11
